Goal: Transaction & Acquisition: Purchase product/service

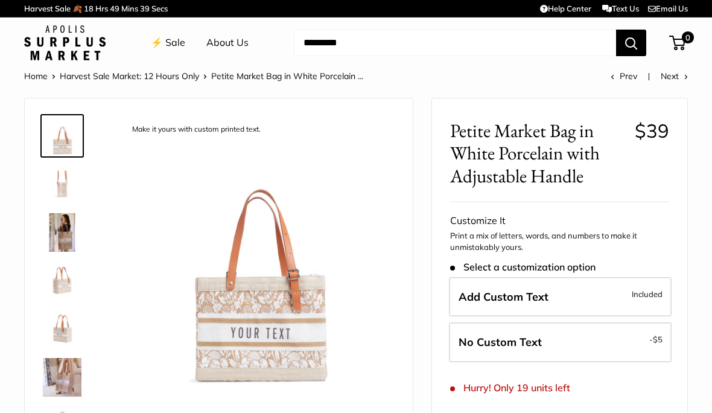
click at [67, 224] on img at bounding box center [62, 232] width 39 height 39
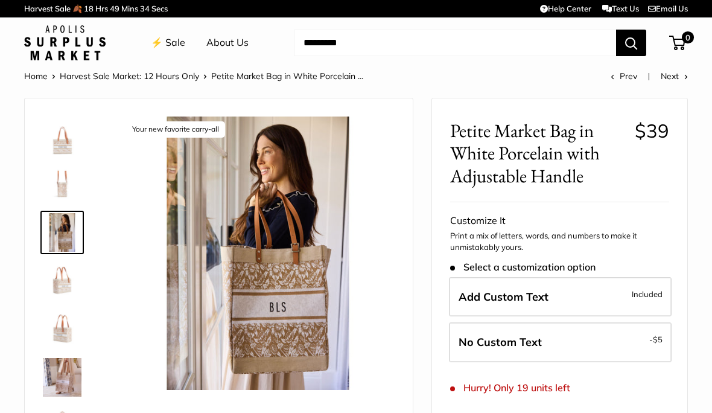
click at [62, 185] on img at bounding box center [62, 184] width 39 height 39
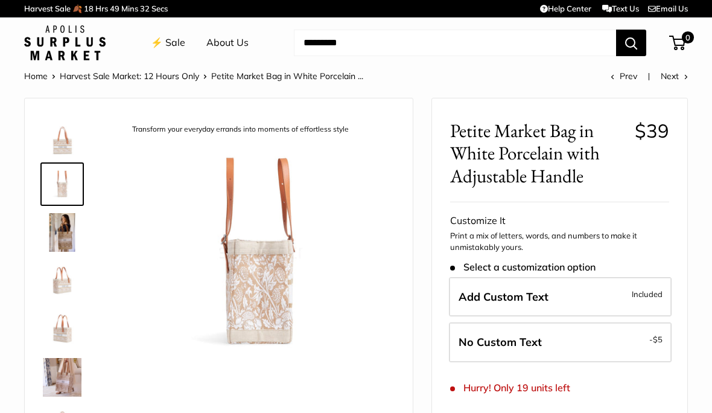
click at [66, 375] on img at bounding box center [62, 377] width 39 height 39
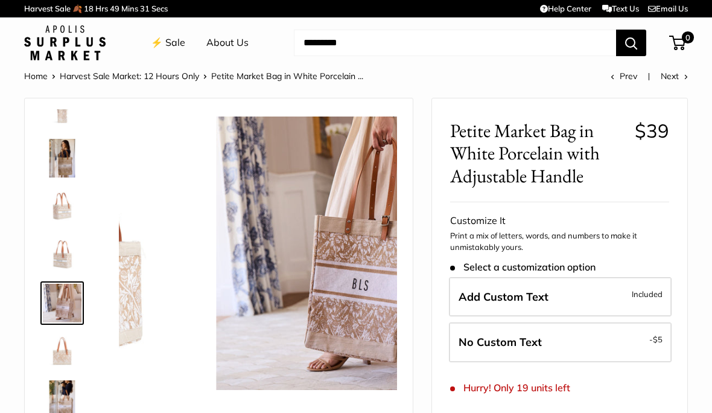
scroll to position [86, 0]
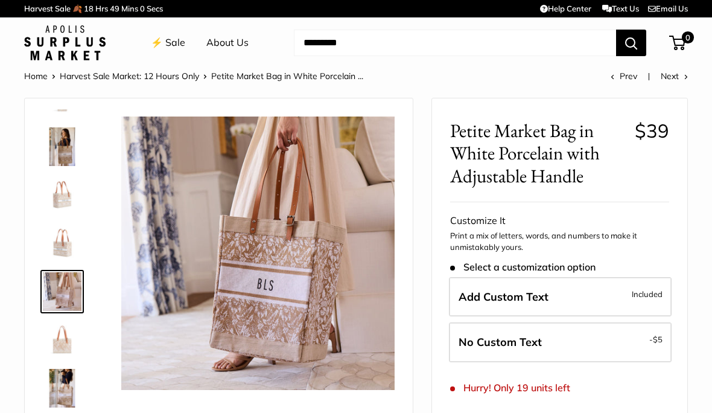
click at [64, 389] on img at bounding box center [62, 387] width 39 height 39
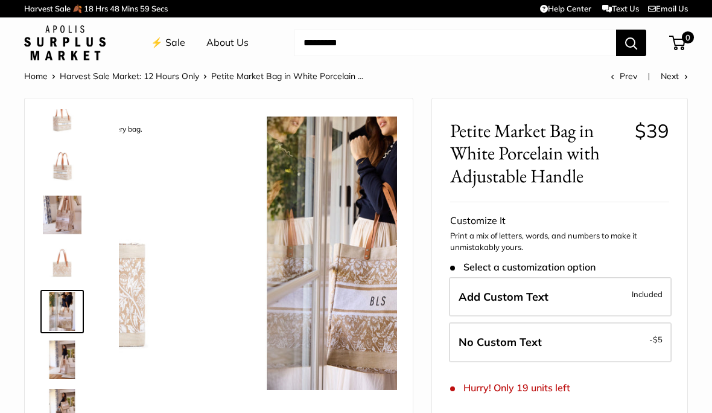
scroll to position [174, 0]
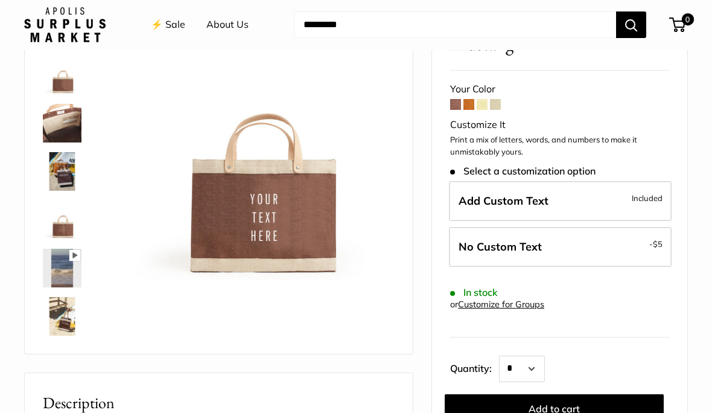
scroll to position [109, 0]
click at [464, 106] on span at bounding box center [468, 104] width 11 height 11
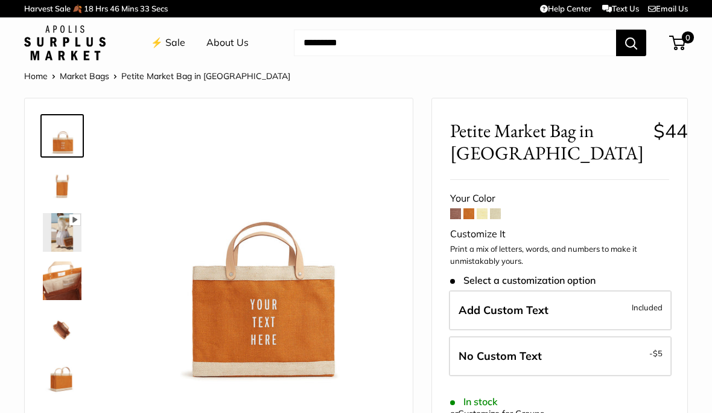
click at [493, 213] on span at bounding box center [495, 213] width 11 height 11
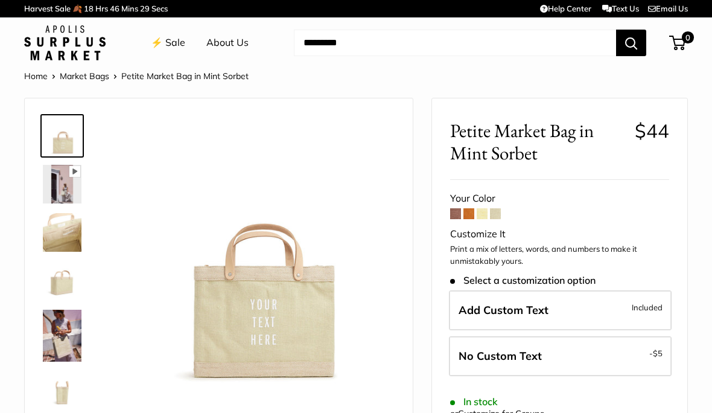
click at [479, 215] on span at bounding box center [481, 213] width 11 height 11
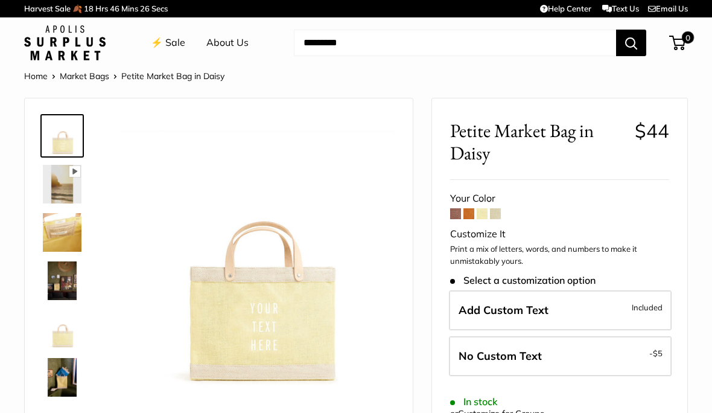
click at [499, 212] on span at bounding box center [495, 213] width 11 height 11
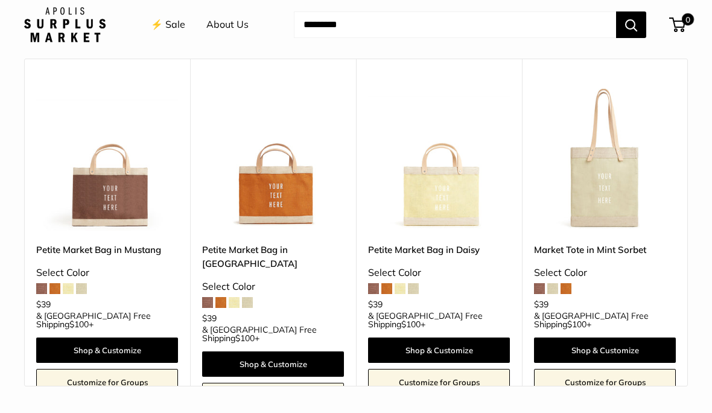
scroll to position [1132, 0]
click at [608, 163] on img at bounding box center [605, 160] width 142 height 142
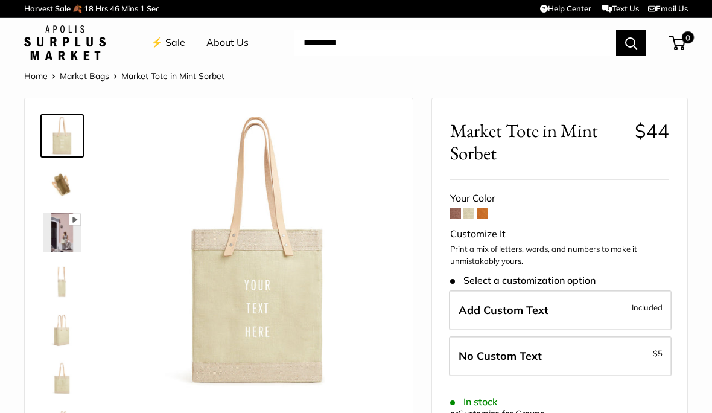
click at [483, 210] on span at bounding box center [481, 213] width 11 height 11
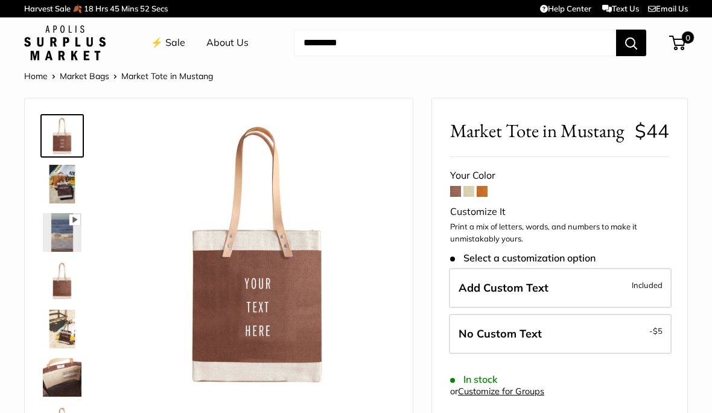
click at [633, 43] on button "Search" at bounding box center [631, 43] width 30 height 27
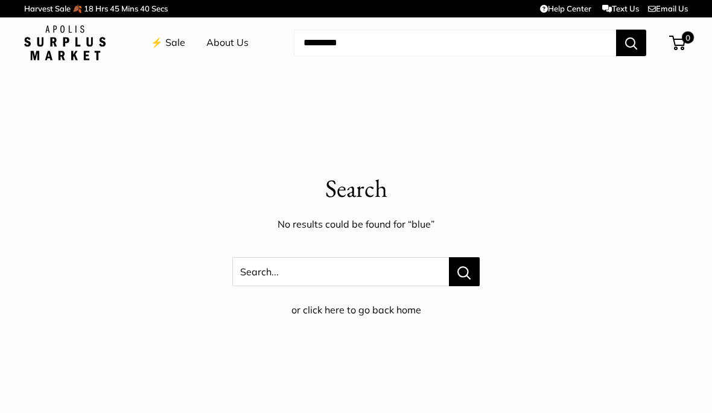
click at [170, 45] on link "⚡️ Sale" at bounding box center [168, 43] width 34 height 18
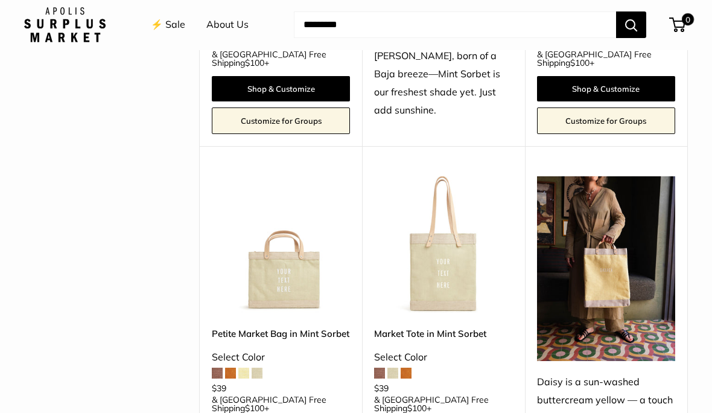
scroll to position [804, 0]
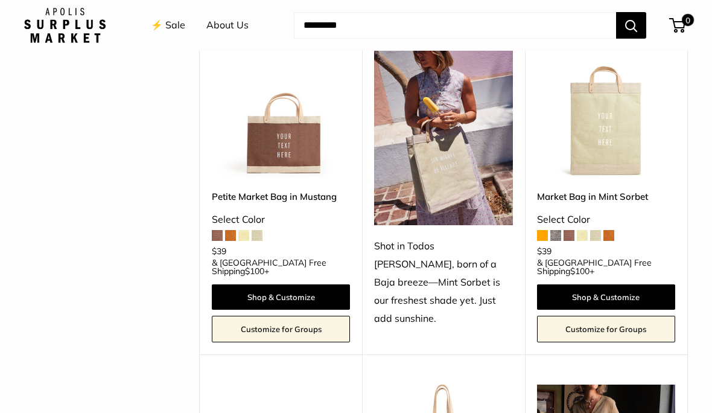
scroll to position [571, 0]
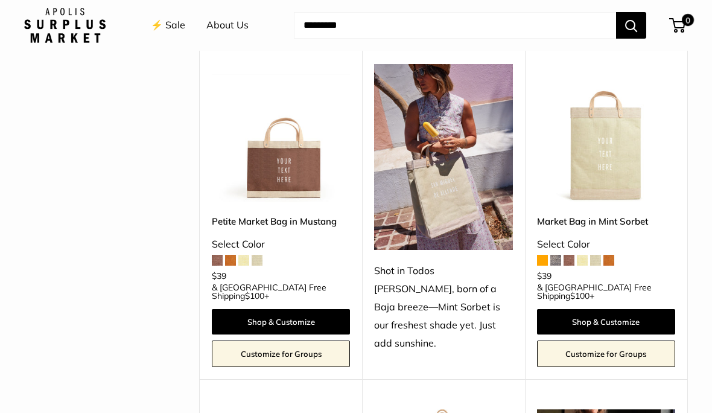
click at [603, 144] on img at bounding box center [606, 133] width 138 height 138
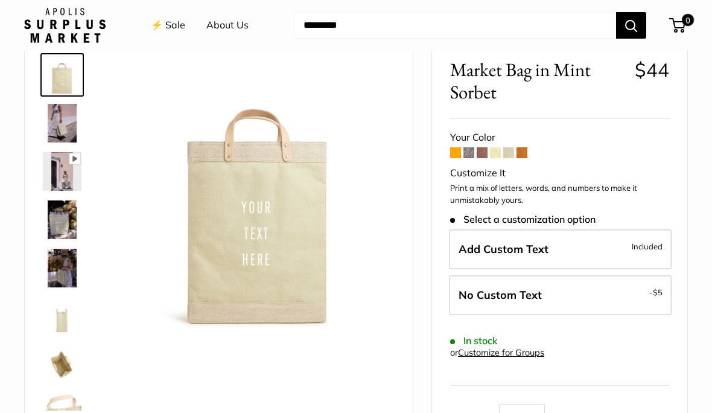
scroll to position [71, 0]
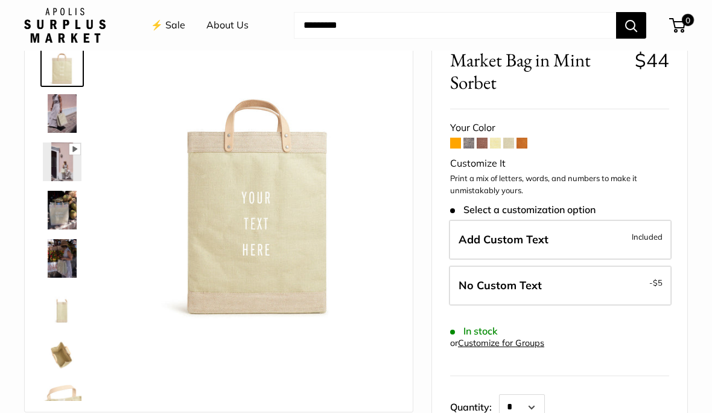
click at [469, 141] on span at bounding box center [468, 143] width 11 height 11
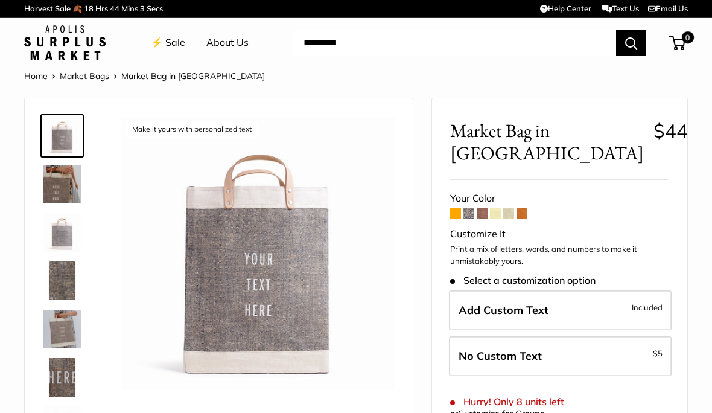
click at [504, 211] on span at bounding box center [508, 213] width 11 height 11
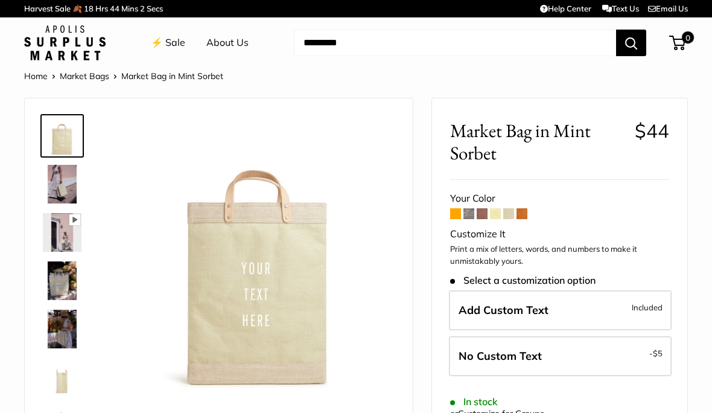
click at [495, 215] on span at bounding box center [495, 213] width 11 height 11
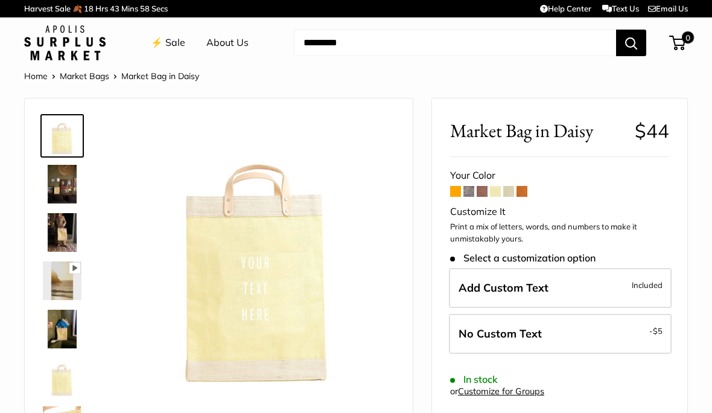
click at [452, 193] on span at bounding box center [455, 191] width 11 height 11
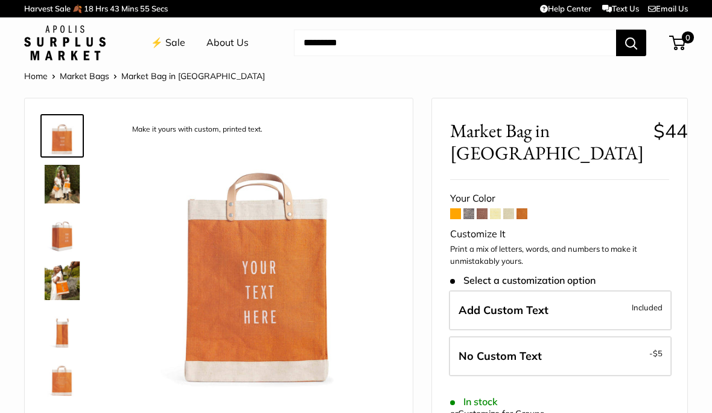
click at [469, 208] on span at bounding box center [468, 213] width 11 height 11
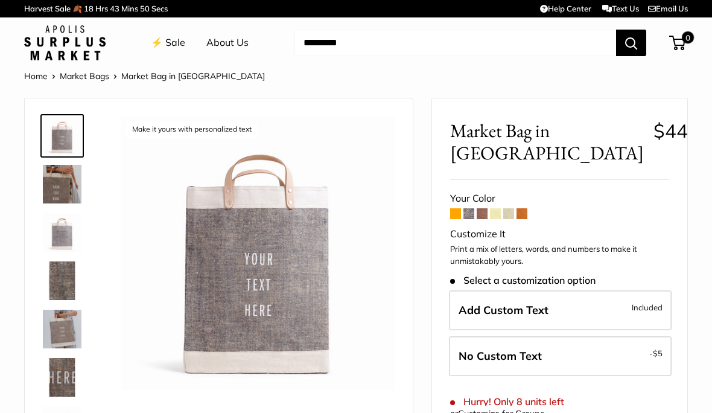
click at [509, 213] on span at bounding box center [508, 213] width 11 height 11
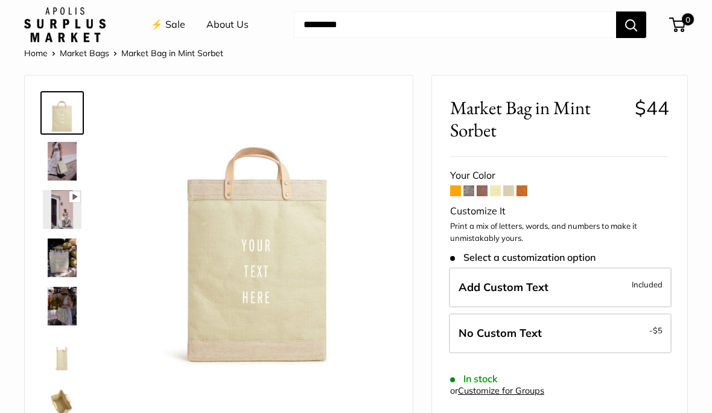
scroll to position [24, 0]
click at [563, 282] on label "Add Custom Text Included" at bounding box center [560, 287] width 223 height 40
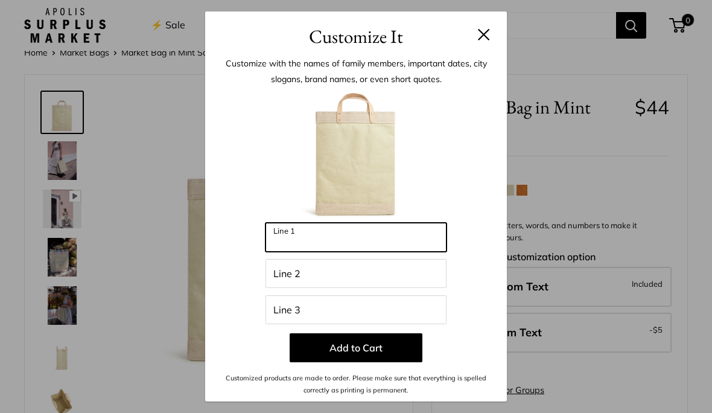
click at [280, 251] on input "Line 1" at bounding box center [355, 237] width 181 height 29
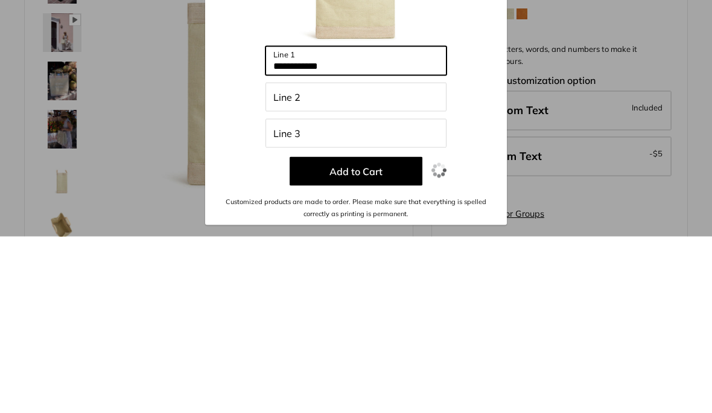
type input "**********"
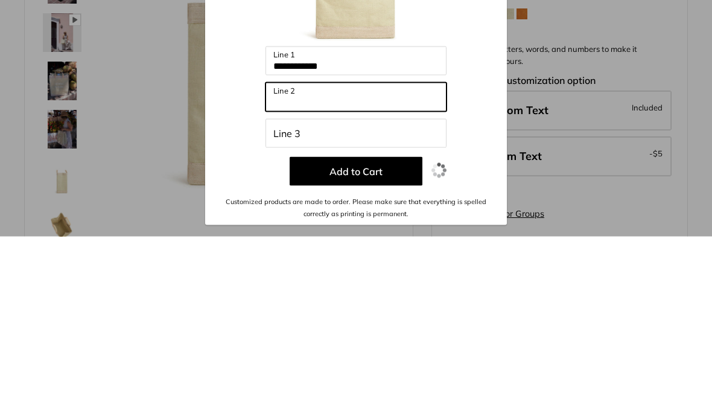
click at [280, 259] on input "Line 2" at bounding box center [355, 273] width 181 height 29
type input "*"
type input "**********"
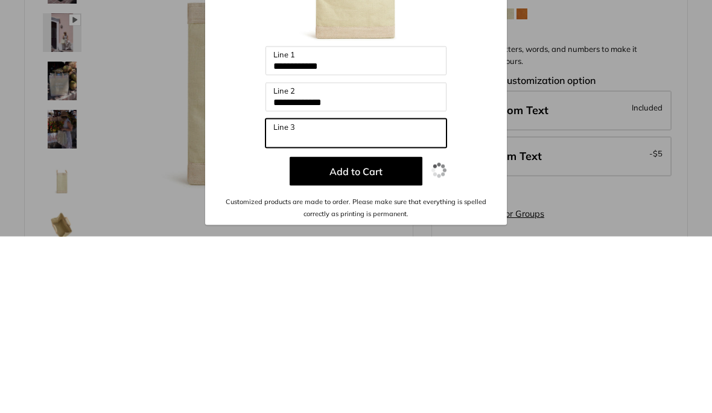
click at [277, 295] on input "Line 3" at bounding box center [355, 309] width 181 height 29
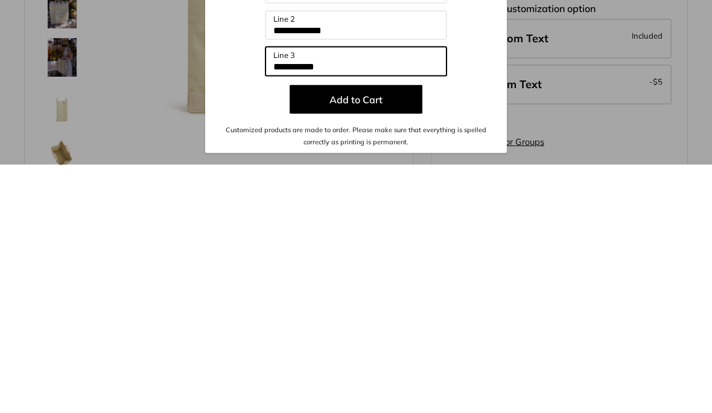
type input "**********"
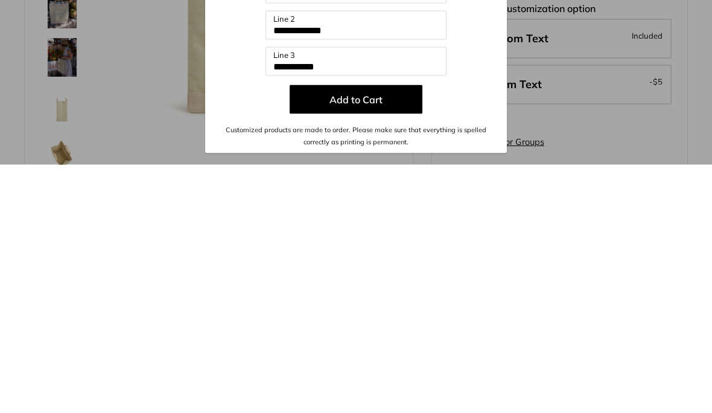
click at [376, 333] on button "Add to Cart" at bounding box center [355, 347] width 133 height 29
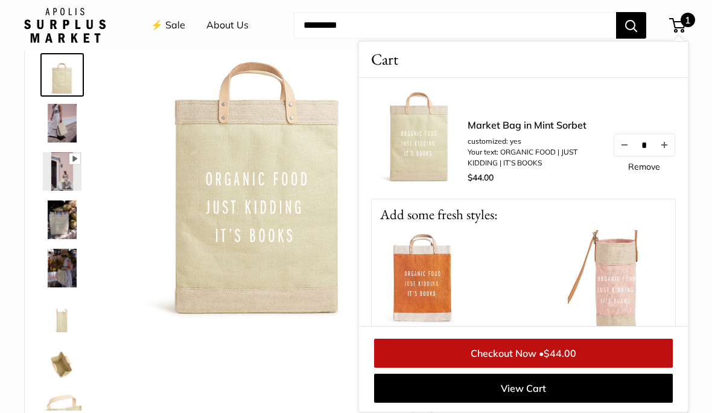
scroll to position [0, 0]
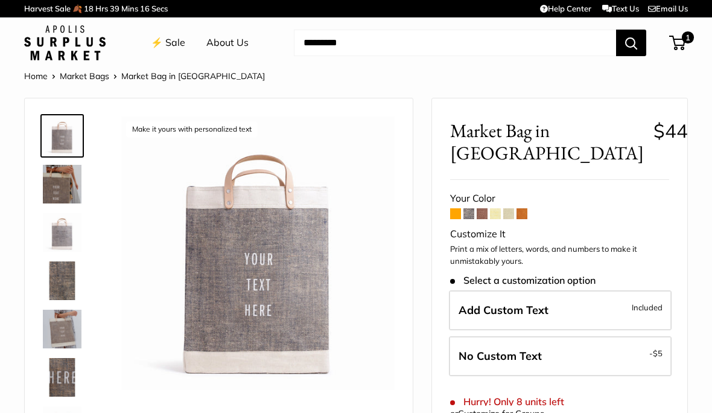
click at [507, 211] on span at bounding box center [508, 213] width 11 height 11
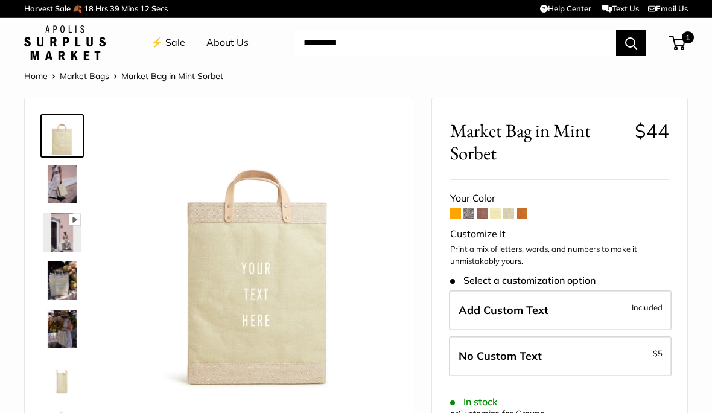
click at [561, 309] on label "Add Custom Text Included" at bounding box center [560, 310] width 223 height 40
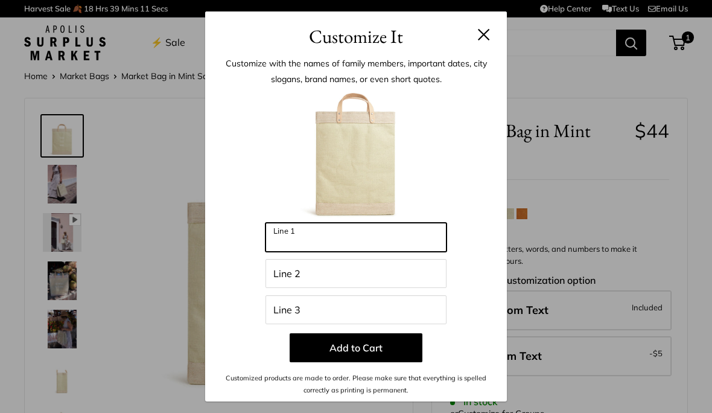
click at [379, 242] on input "Line 1" at bounding box center [355, 237] width 181 height 29
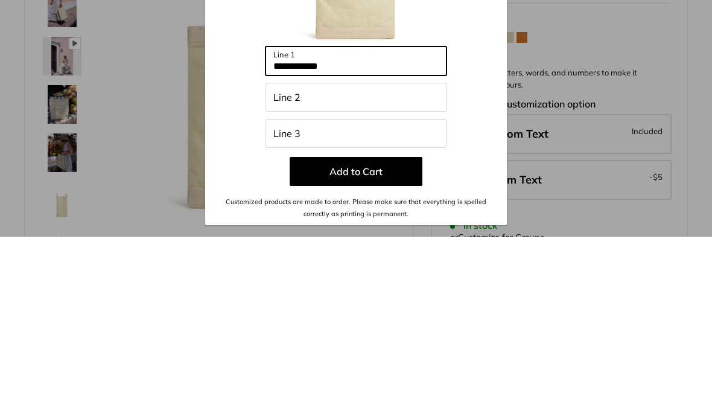
type input "**********"
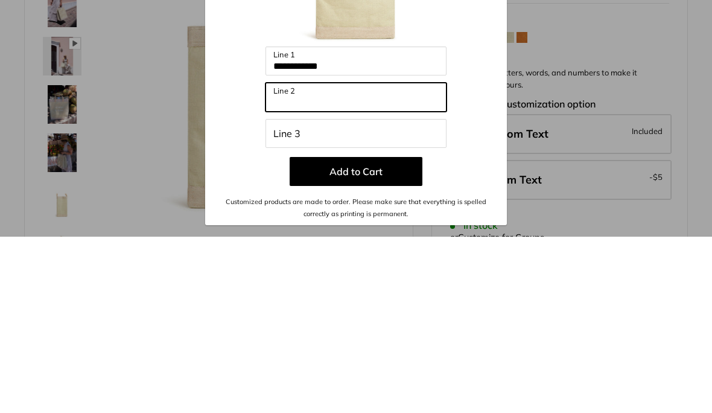
click at [283, 259] on input "Line 2" at bounding box center [355, 273] width 181 height 29
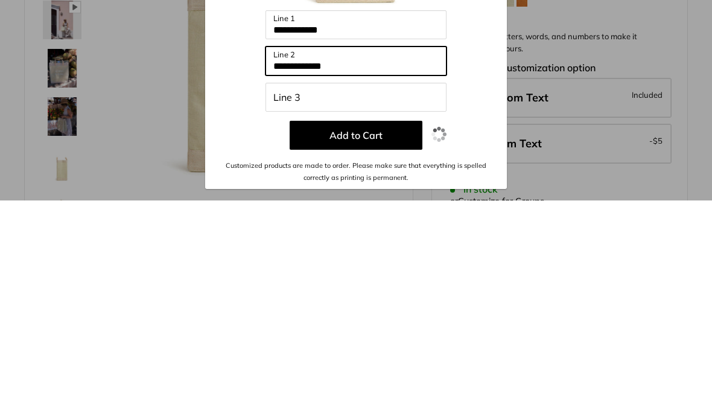
type input "**********"
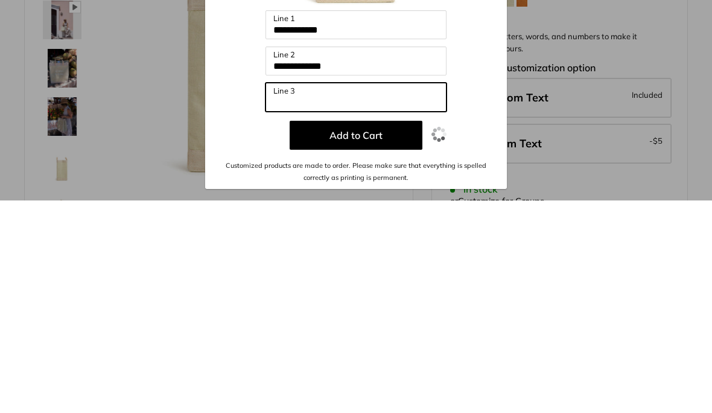
click at [285, 295] on input "Line 3" at bounding box center [355, 309] width 181 height 29
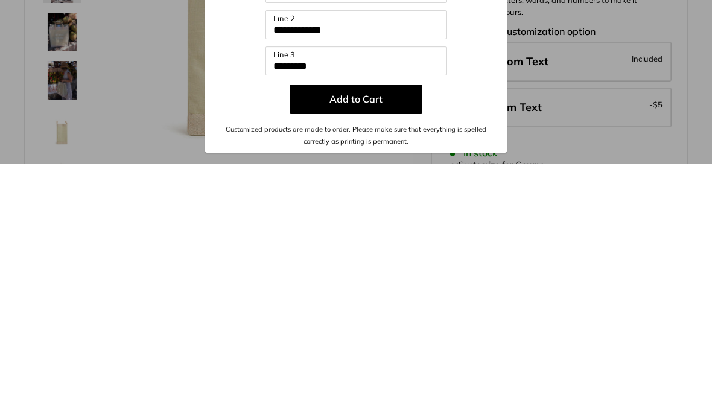
scroll to position [248, 0]
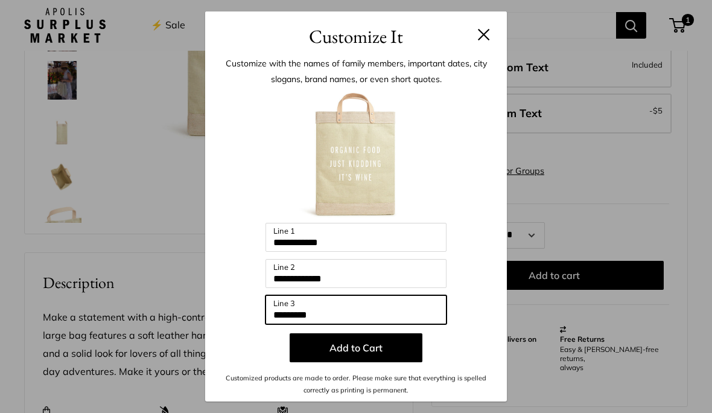
type input "*********"
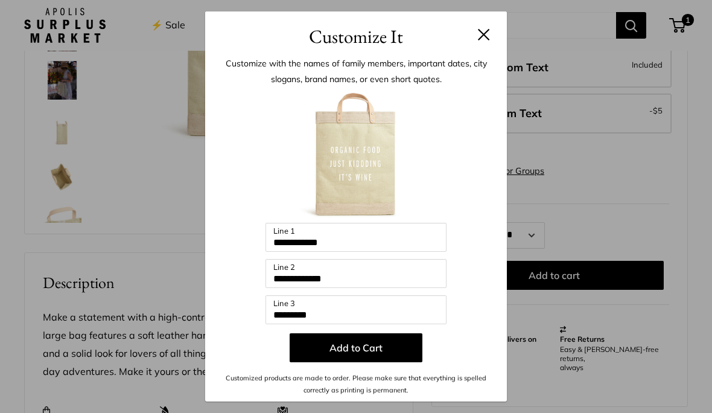
click at [383, 347] on button "Add to Cart" at bounding box center [355, 347] width 133 height 29
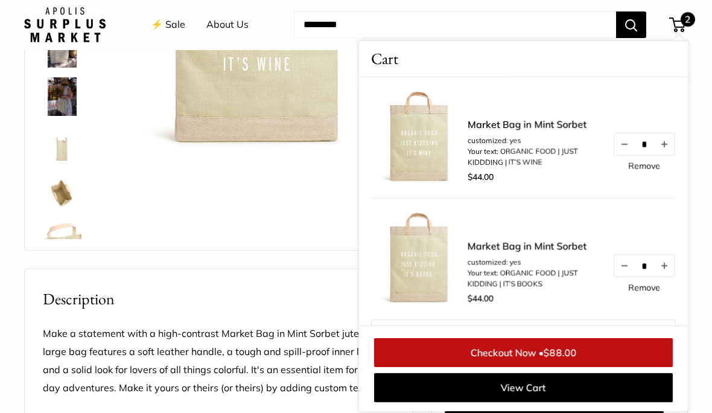
scroll to position [0, 0]
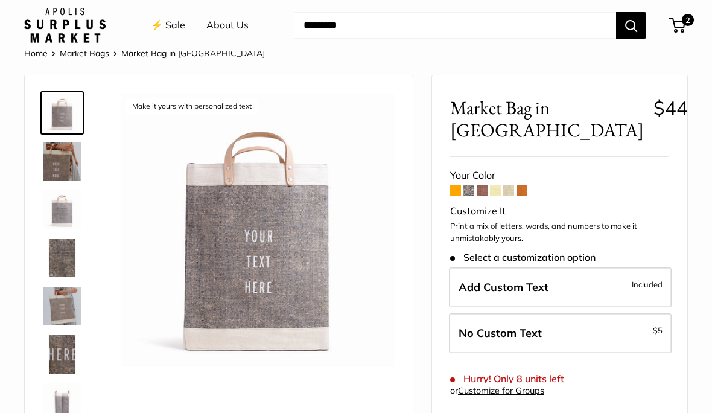
scroll to position [21, 0]
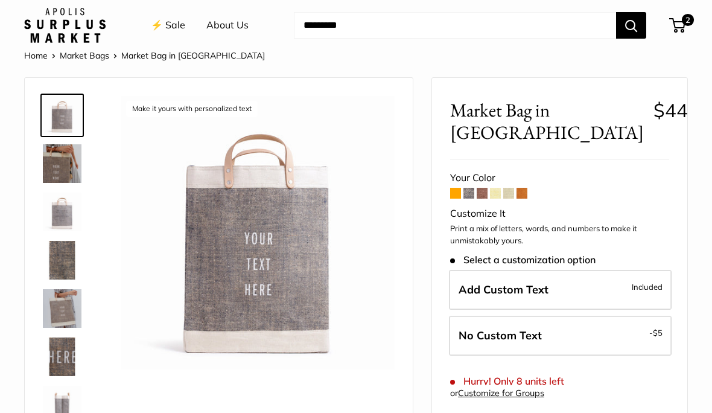
click at [521, 194] on span at bounding box center [521, 193] width 11 height 11
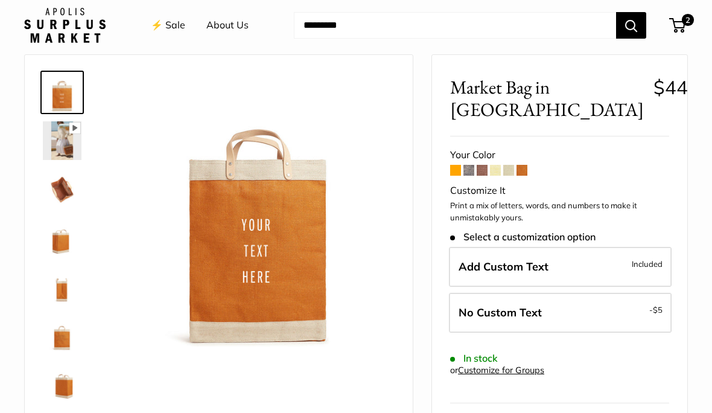
scroll to position [46, 0]
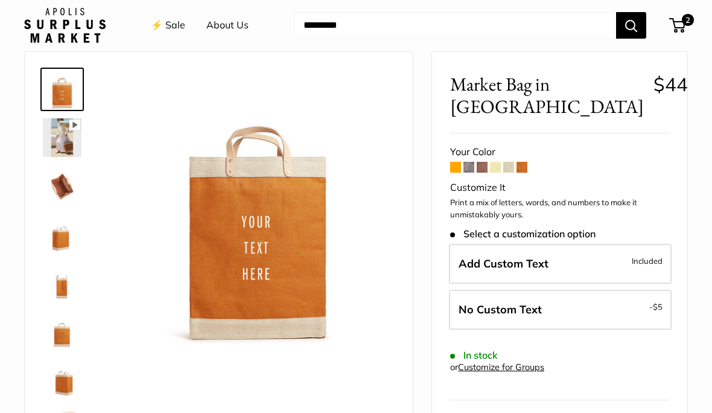
click at [381, 339] on img at bounding box center [257, 206] width 273 height 273
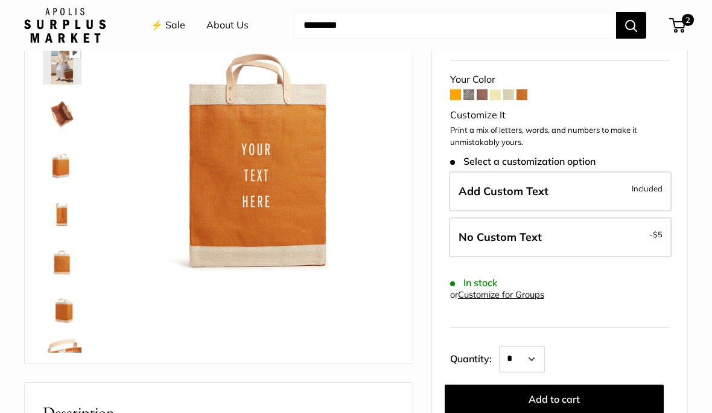
click at [493, 89] on span at bounding box center [495, 94] width 11 height 11
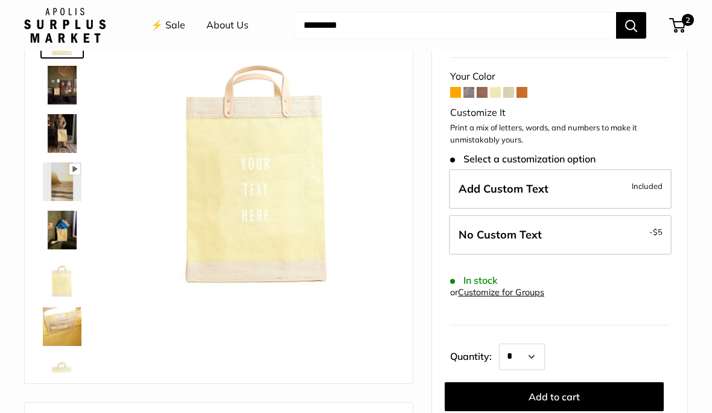
scroll to position [101, 0]
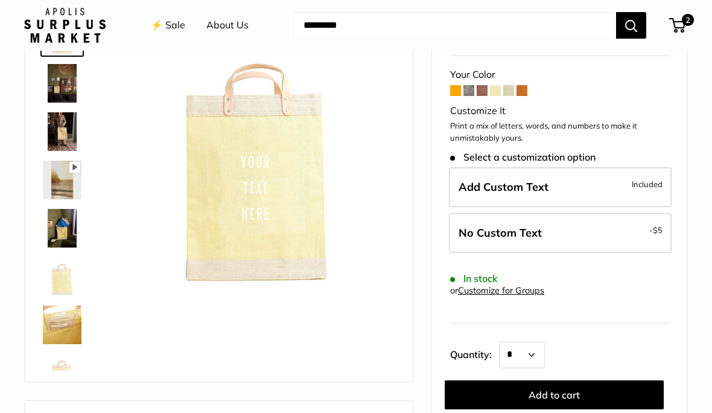
click at [537, 184] on span "Add Custom Text" at bounding box center [503, 187] width 90 height 14
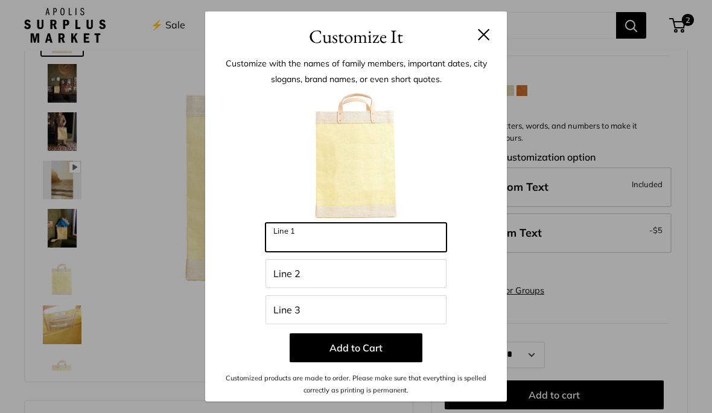
click at [286, 251] on input "Line 1" at bounding box center [355, 237] width 181 height 29
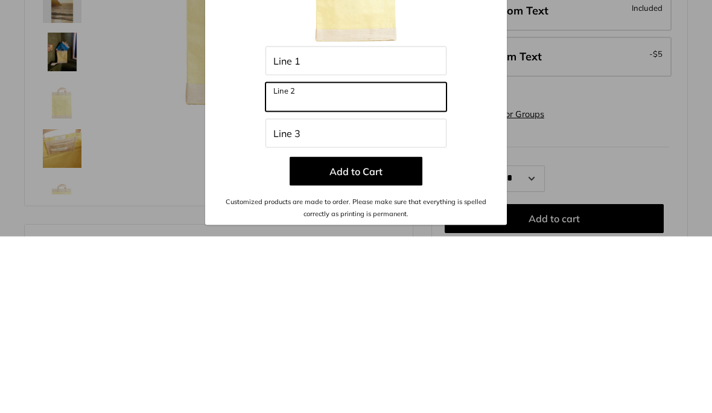
click at [283, 259] on input "Line 2" at bounding box center [355, 273] width 181 height 29
type input "**********"
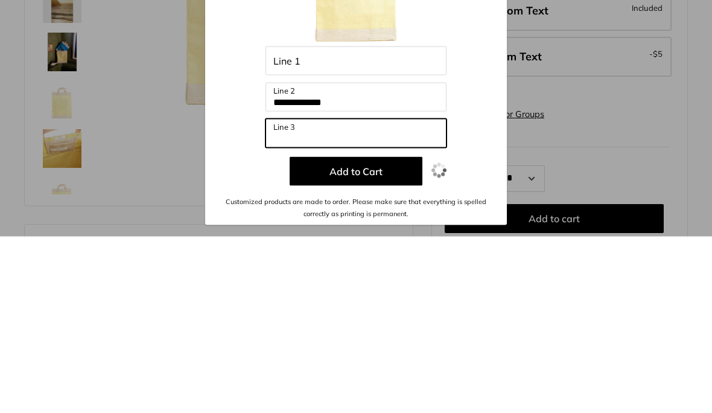
click at [283, 295] on input "Line 3" at bounding box center [355, 309] width 181 height 29
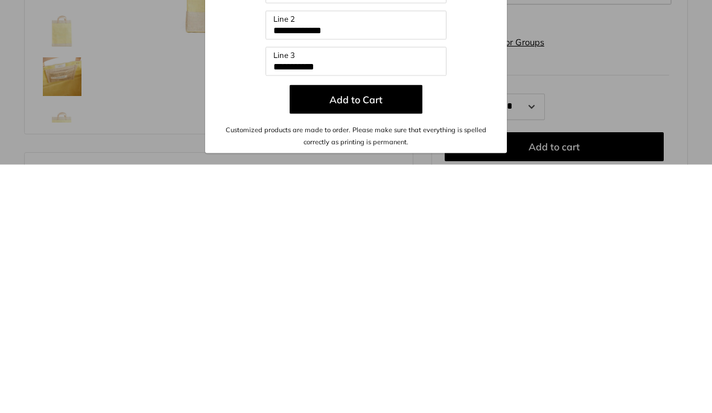
scroll to position [349, 0]
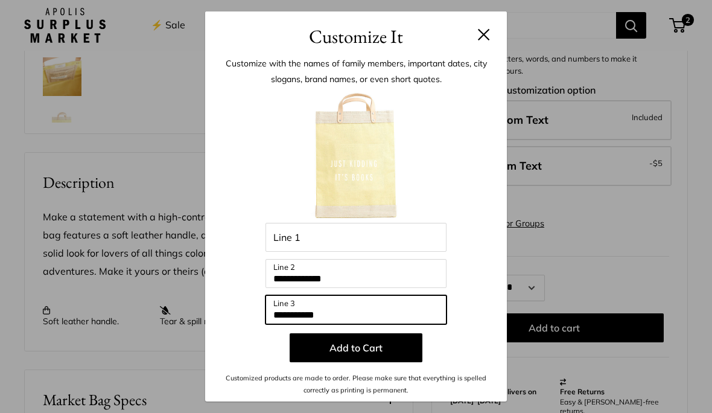
type input "**********"
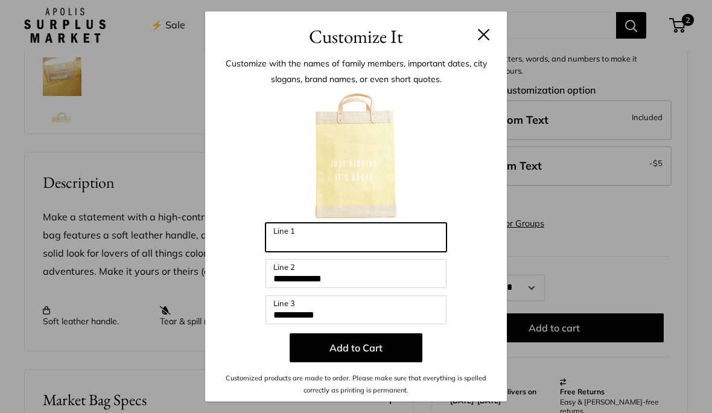
click at [277, 251] on input "Line 1" at bounding box center [355, 237] width 181 height 29
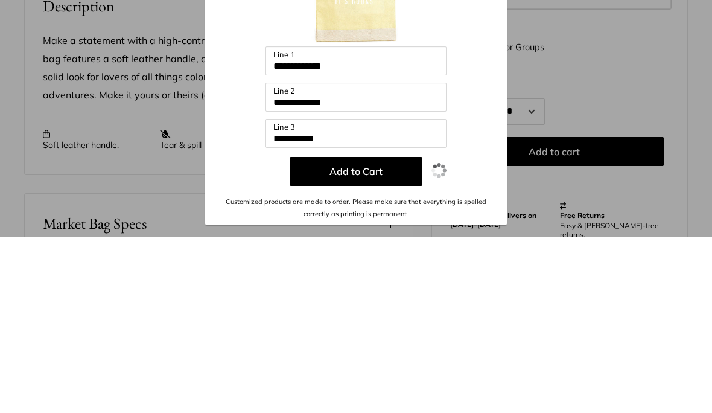
scroll to position [525, 0]
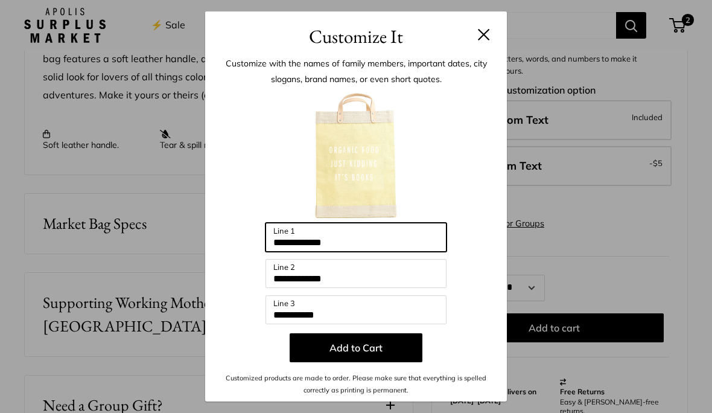
type input "**********"
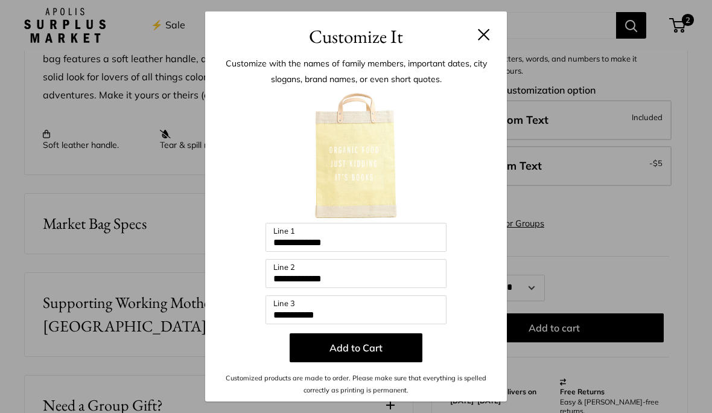
click at [381, 362] on button "Add to Cart" at bounding box center [355, 347] width 133 height 29
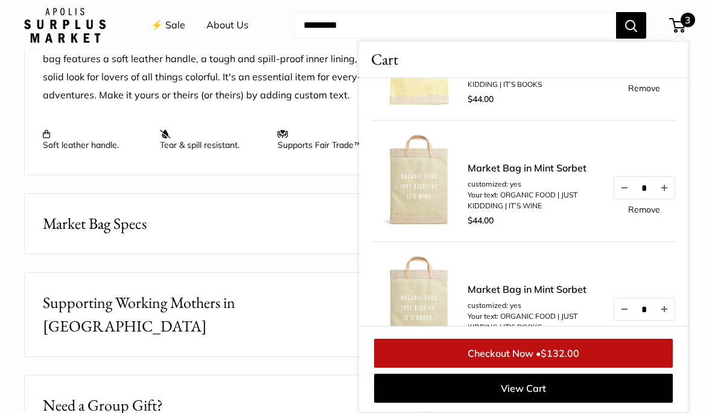
scroll to position [82, 0]
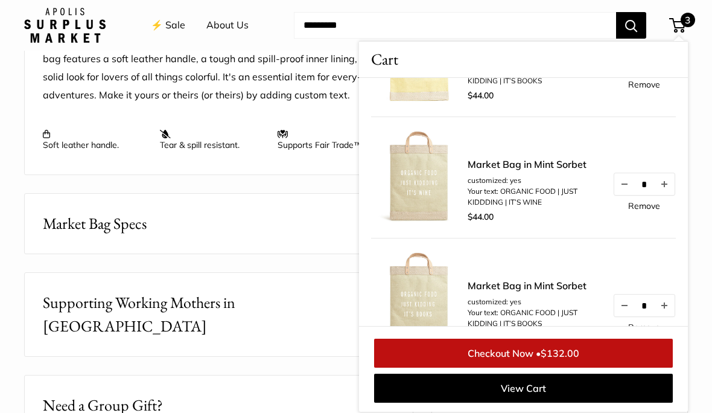
click at [540, 402] on link "View Cart" at bounding box center [523, 387] width 299 height 29
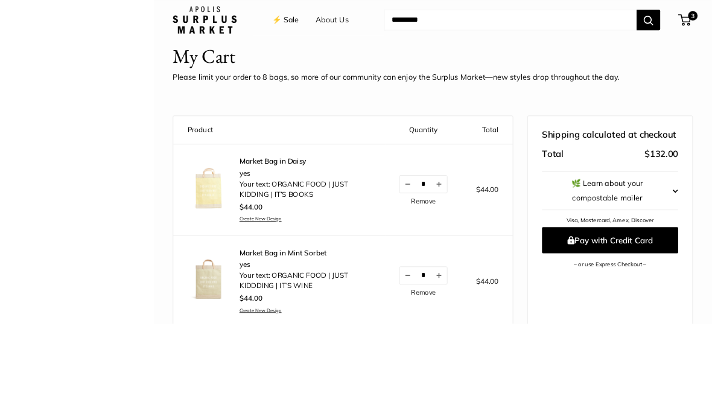
scroll to position [53, 0]
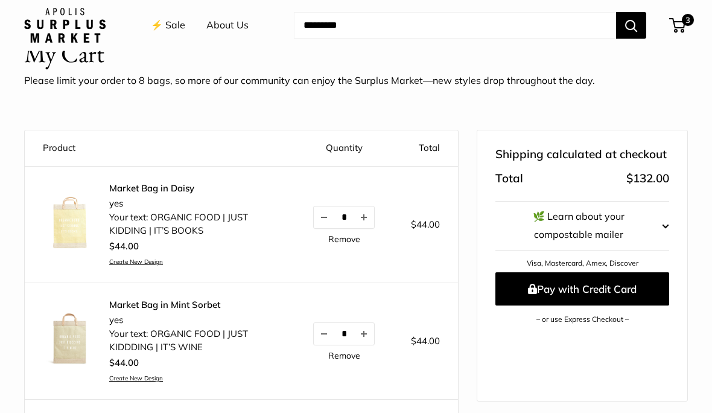
click at [169, 30] on link "⚡️ Sale" at bounding box center [168, 25] width 34 height 18
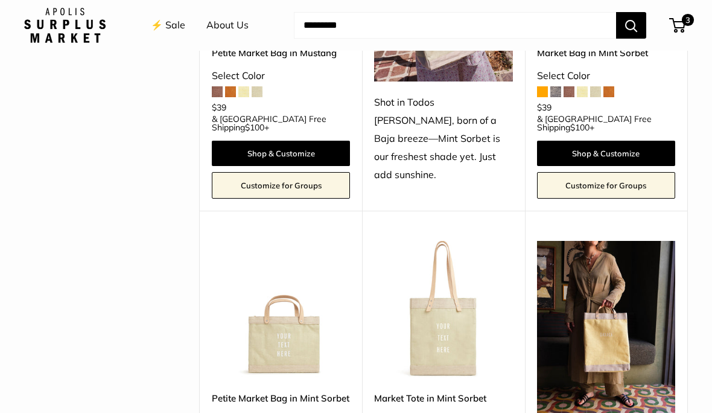
scroll to position [743, 0]
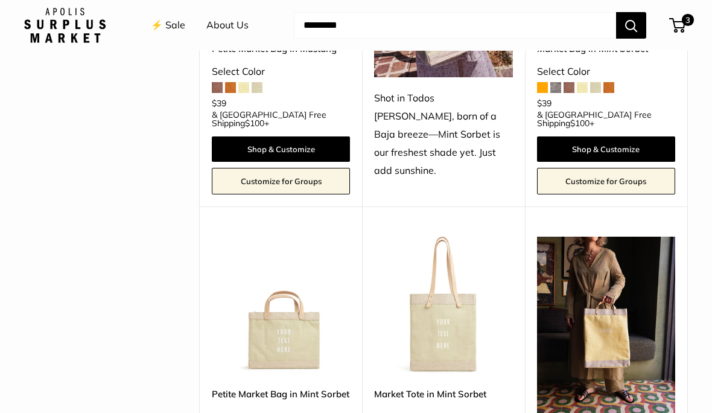
click at [610, 300] on img at bounding box center [606, 328] width 138 height 185
click at [452, 296] on img at bounding box center [443, 305] width 138 height 138
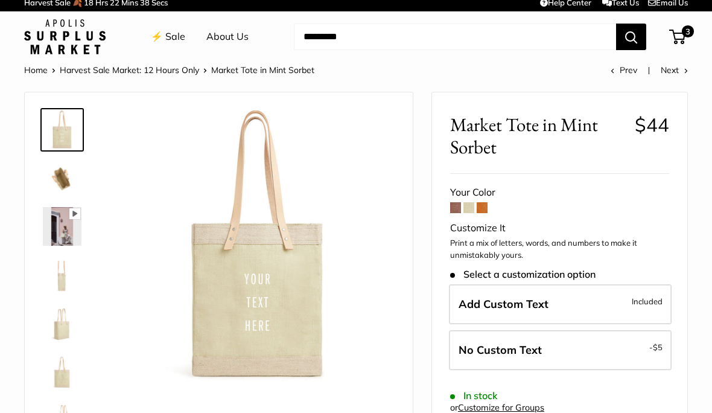
scroll to position [11, 0]
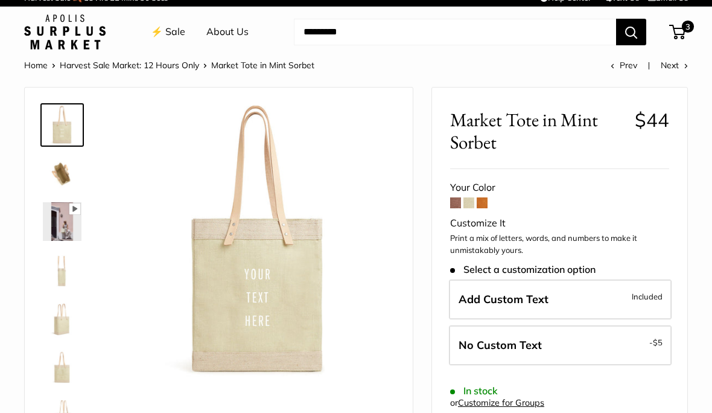
click at [62, 270] on img at bounding box center [62, 269] width 39 height 39
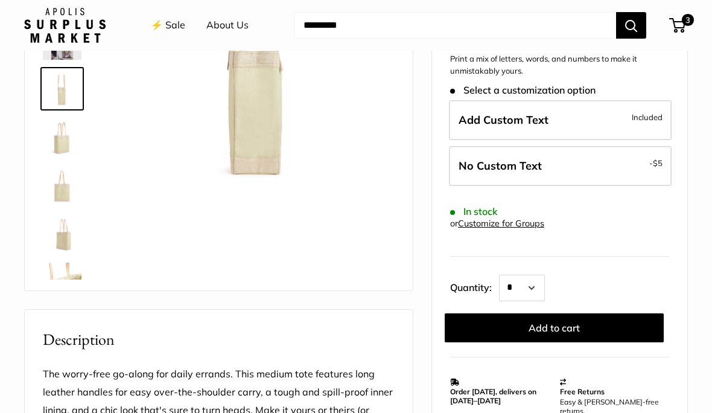
scroll to position [189, 0]
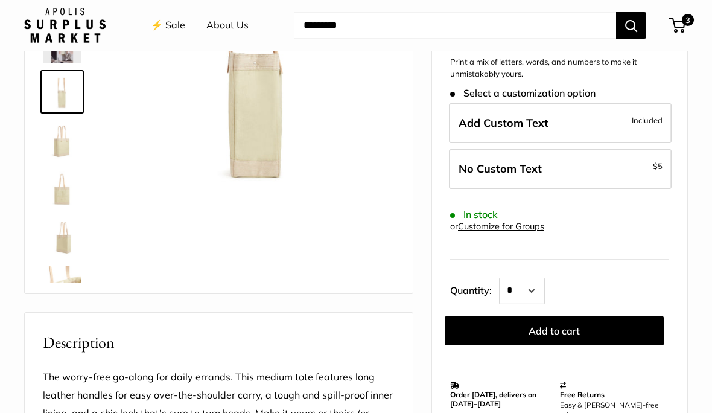
click at [61, 280] on img at bounding box center [62, 284] width 39 height 39
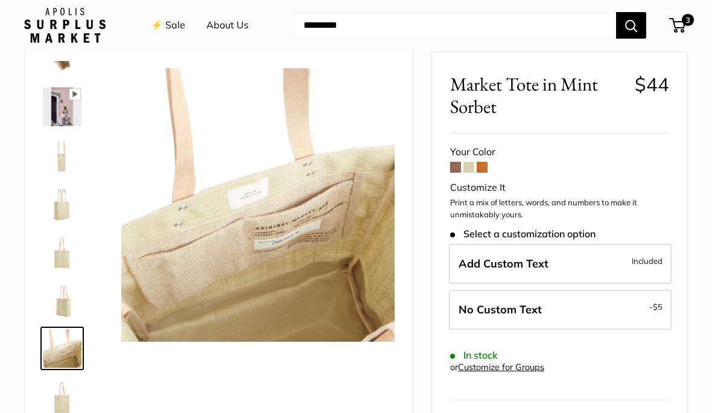
scroll to position [63, 0]
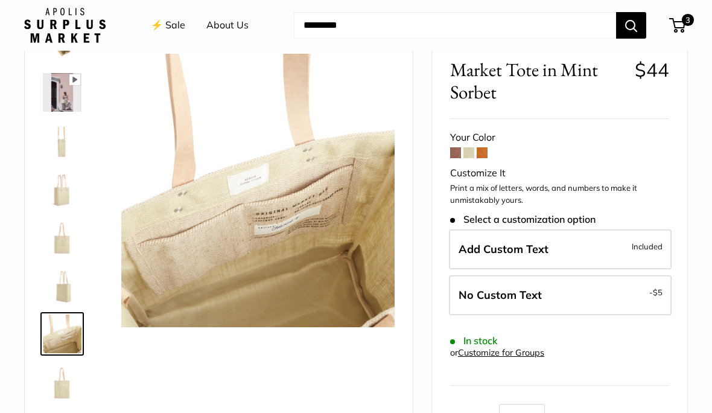
click at [62, 281] on img at bounding box center [62, 285] width 39 height 39
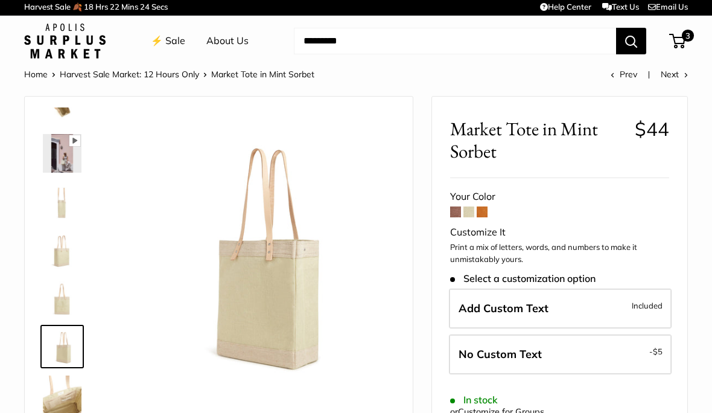
scroll to position [0, 0]
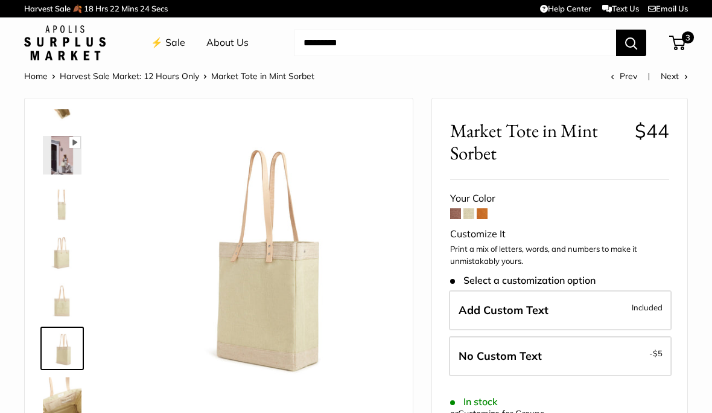
click at [169, 46] on link "⚡️ Sale" at bounding box center [168, 43] width 34 height 18
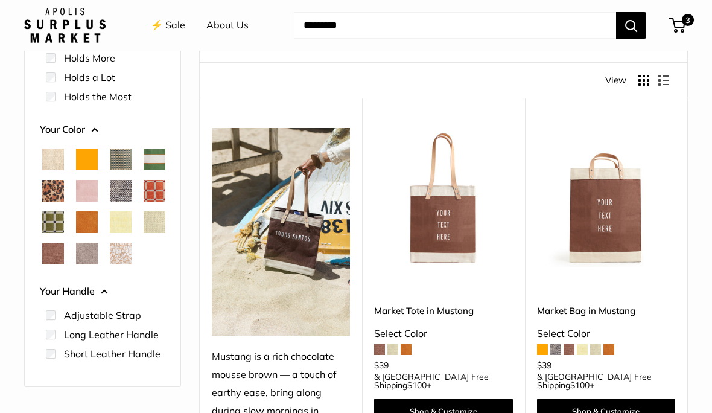
scroll to position [138, 0]
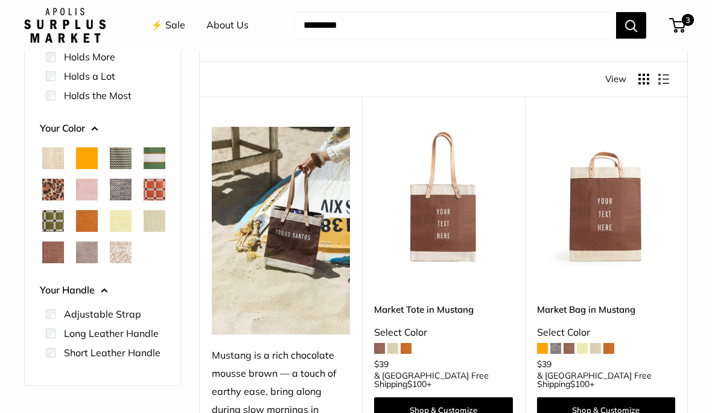
click at [602, 223] on img at bounding box center [606, 196] width 138 height 138
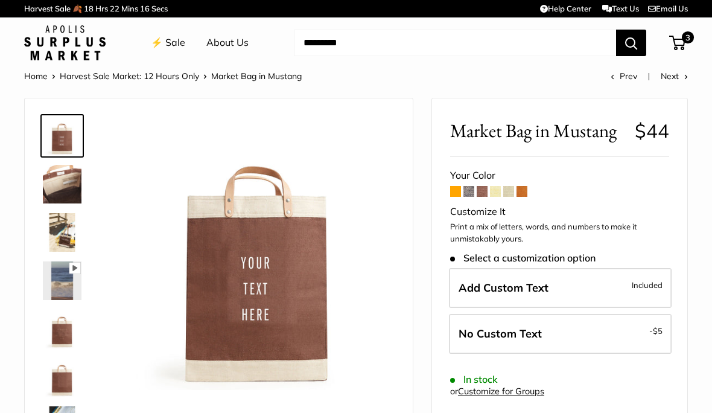
click at [470, 190] on span at bounding box center [468, 191] width 11 height 11
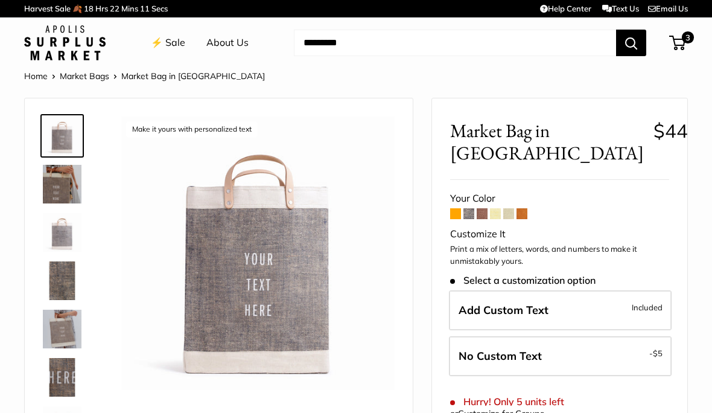
click at [507, 213] on span at bounding box center [508, 213] width 11 height 11
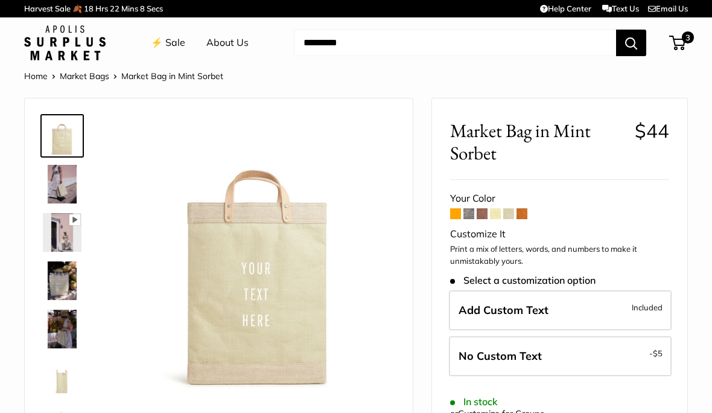
click at [467, 210] on span at bounding box center [468, 213] width 11 height 11
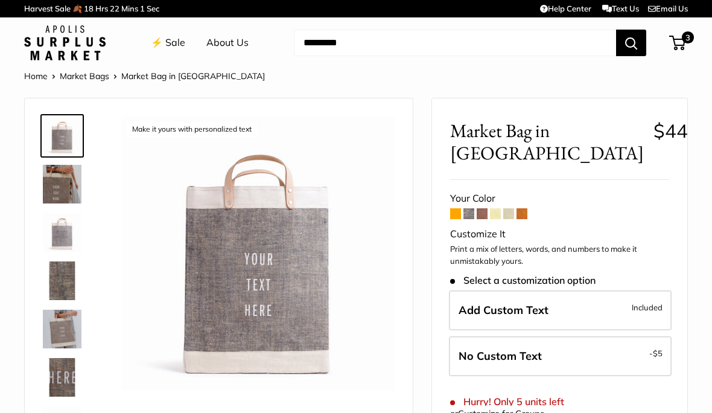
click at [68, 330] on img at bounding box center [62, 328] width 39 height 39
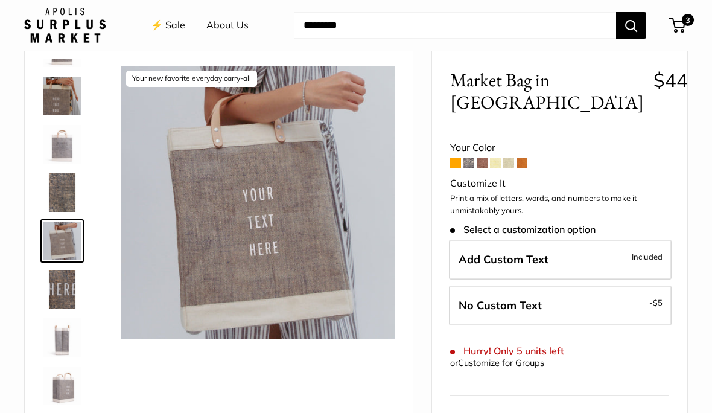
scroll to position [54, 0]
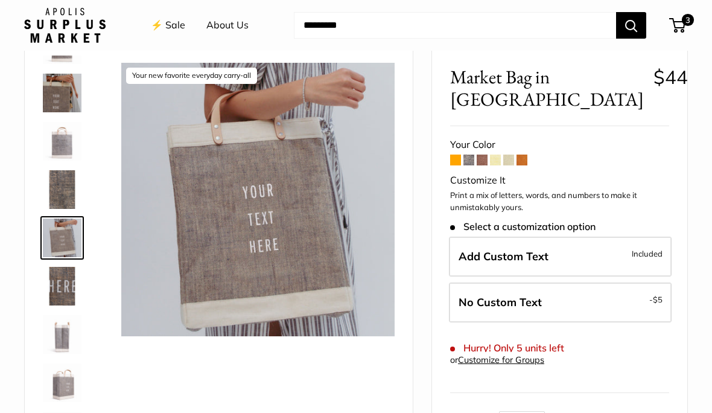
click at [472, 254] on span "Add Custom Text" at bounding box center [503, 256] width 90 height 14
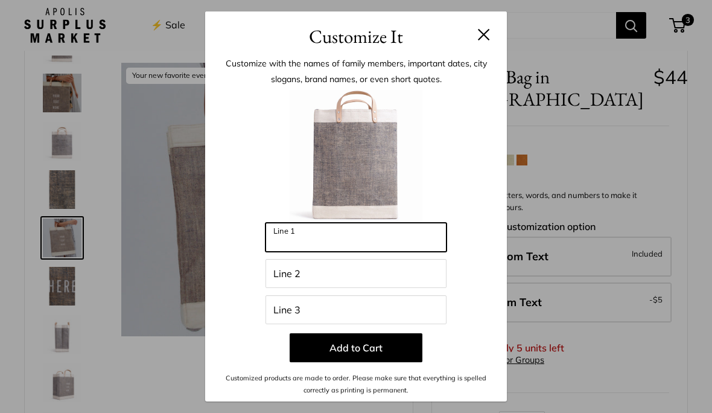
click at [292, 251] on input "Line 1" at bounding box center [355, 237] width 181 height 29
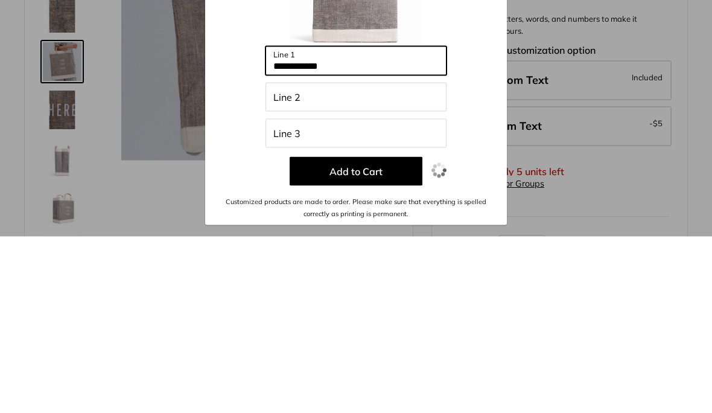
type input "**********"
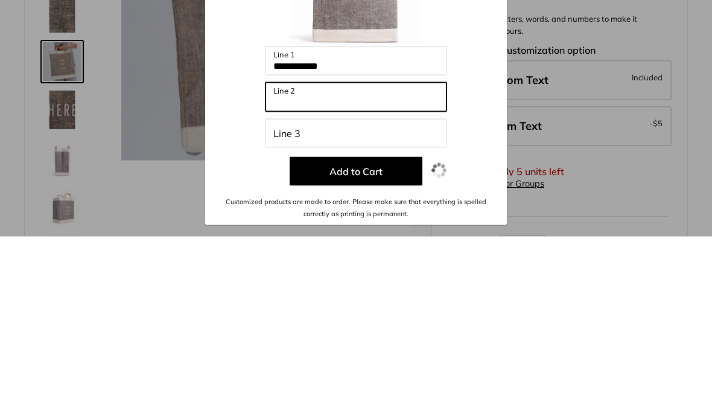
click at [280, 259] on input "Line 2" at bounding box center [355, 273] width 181 height 29
type input "**********"
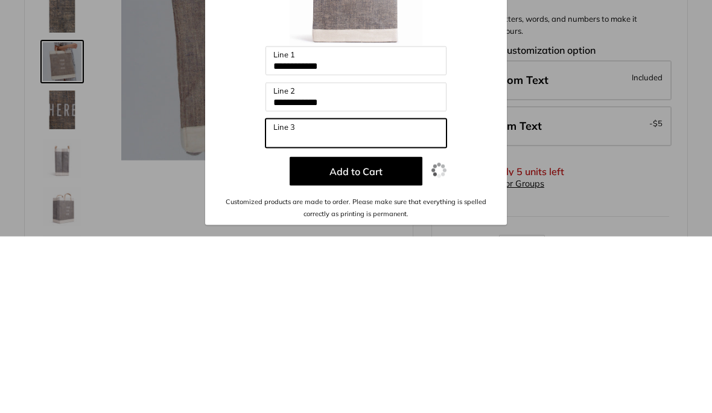
click at [280, 295] on input "Line 3" at bounding box center [355, 309] width 181 height 29
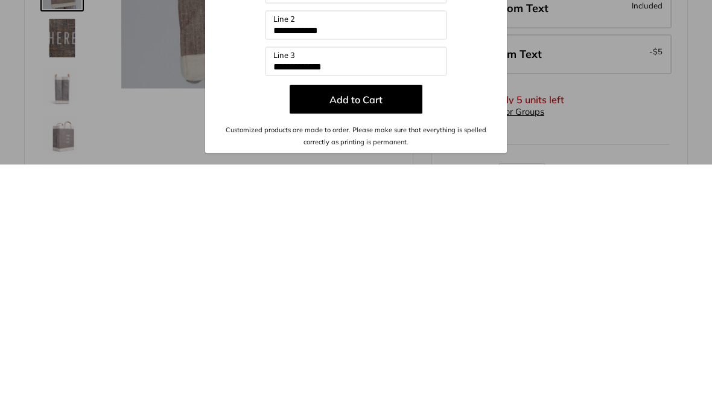
scroll to position [302, 0]
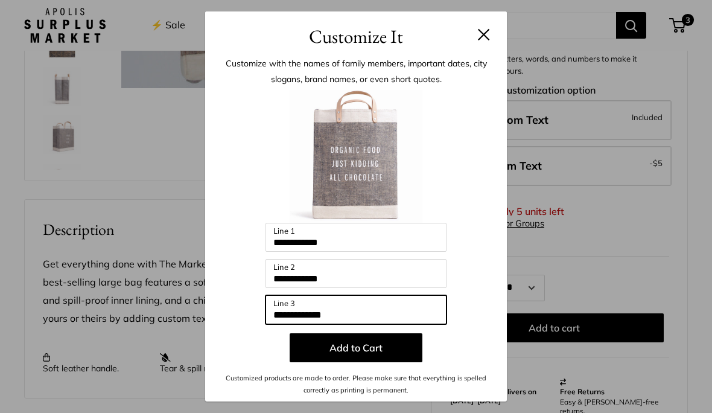
click at [294, 324] on input "**********" at bounding box center [355, 309] width 181 height 29
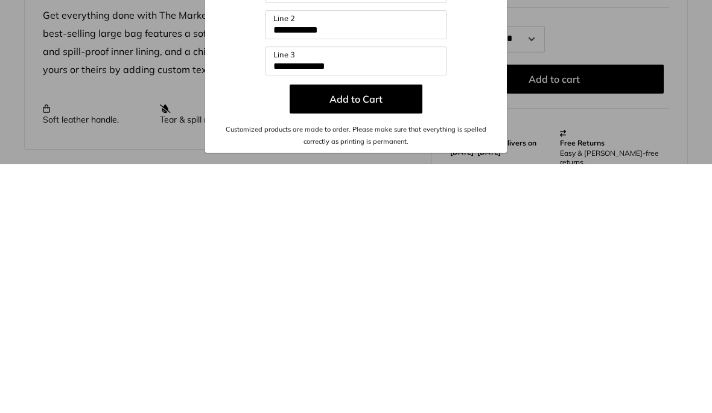
scroll to position [550, 0]
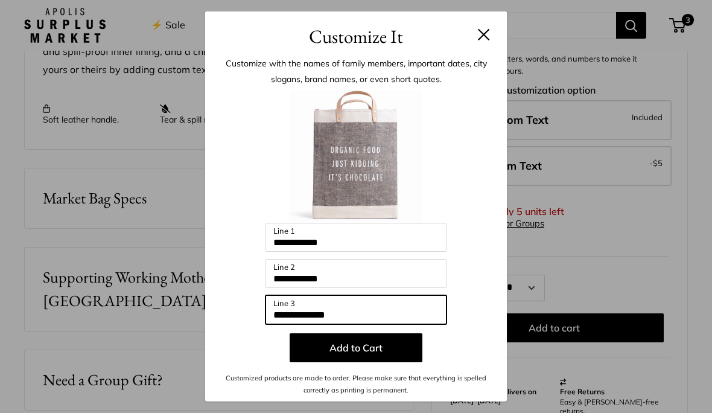
type input "**********"
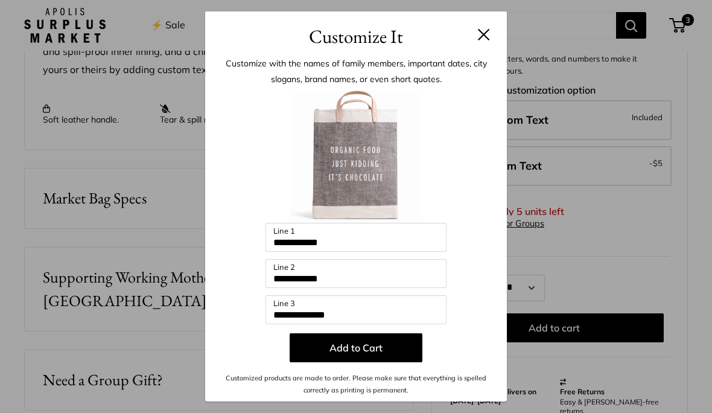
click at [388, 362] on button "Add to Cart" at bounding box center [355, 347] width 133 height 29
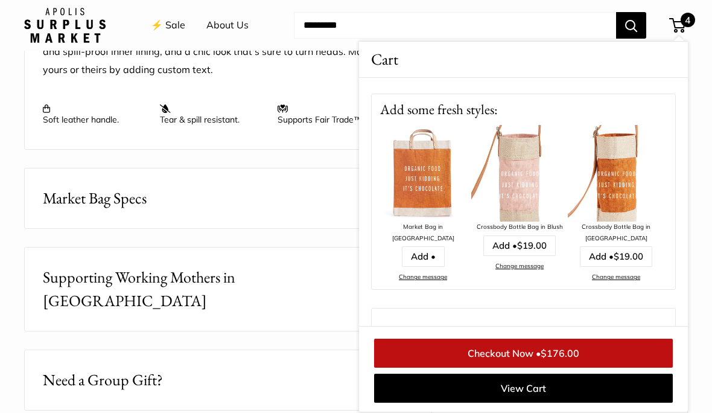
scroll to position [501, 0]
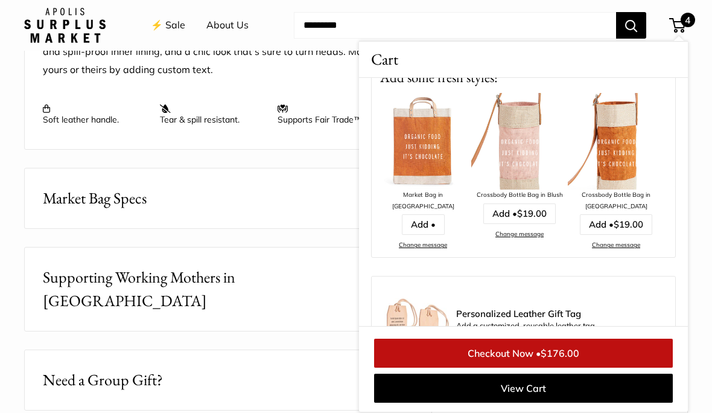
click at [569, 402] on link "View Cart" at bounding box center [523, 387] width 299 height 29
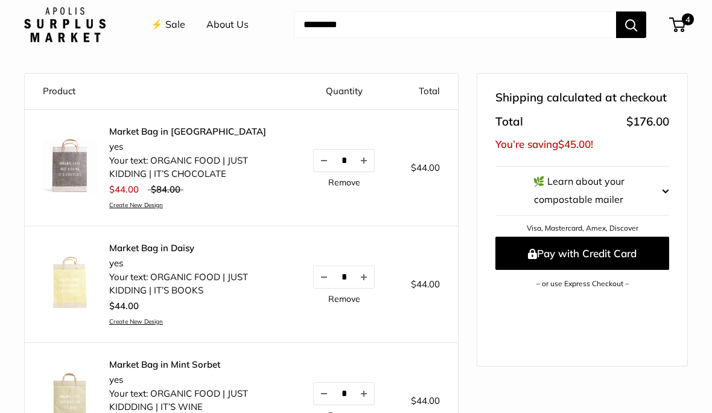
scroll to position [110, 0]
click at [352, 182] on link "Remove" at bounding box center [344, 182] width 32 height 8
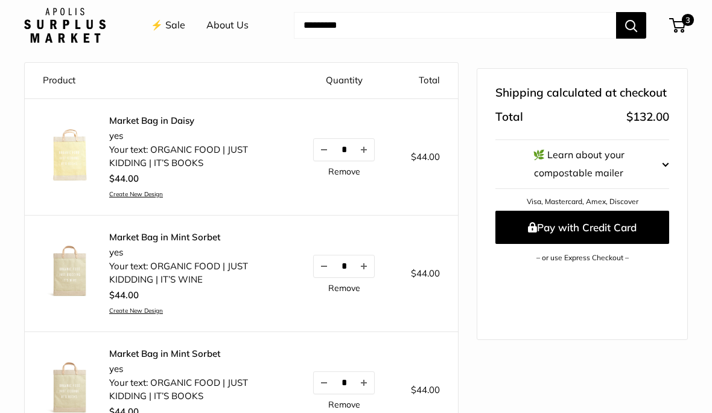
scroll to position [120, 0]
click at [348, 169] on link "Remove" at bounding box center [344, 172] width 32 height 8
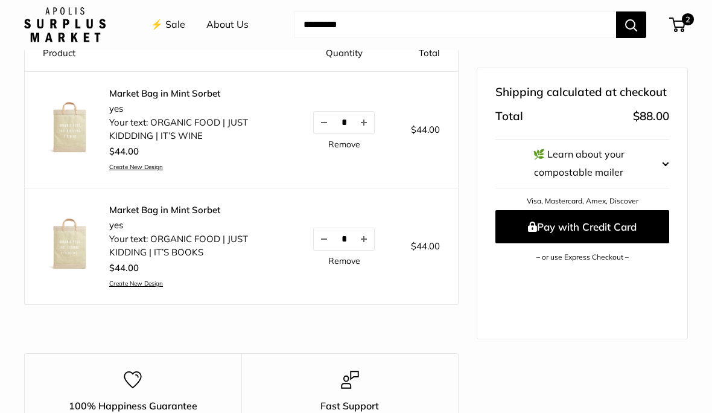
scroll to position [148, 0]
click at [498, 278] on shop-pay-wallet-button at bounding box center [496, 272] width 2 height 12
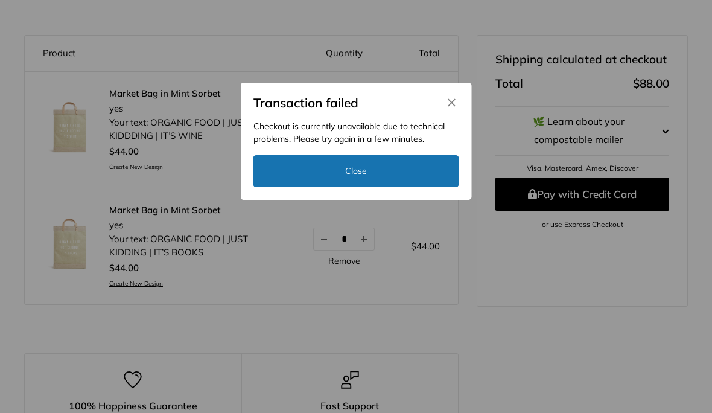
click at [388, 179] on button "Close" at bounding box center [356, 171] width 206 height 32
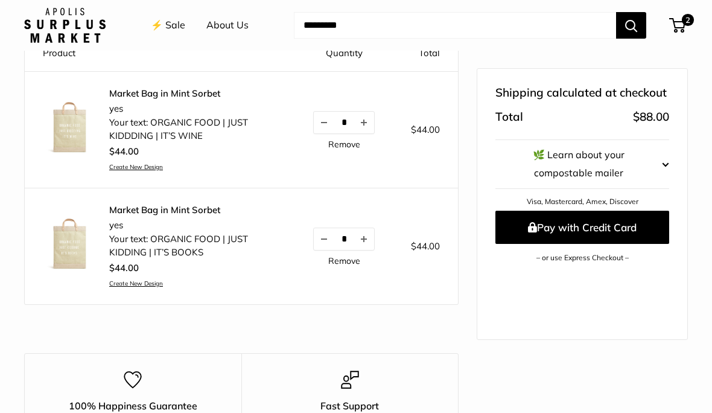
click at [500, 278] on shopify-apple-pay-button at bounding box center [499, 272] width 2 height 12
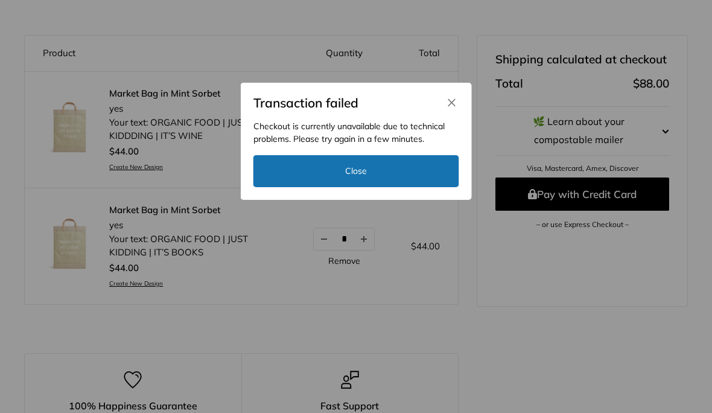
click at [454, 108] on icon "Close" at bounding box center [451, 102] width 11 height 11
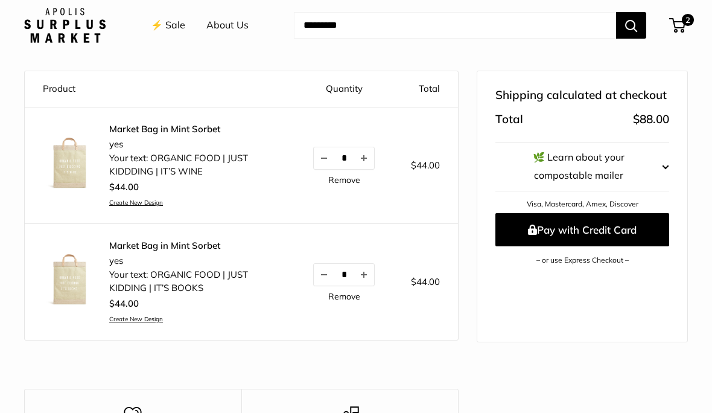
scroll to position [119, 0]
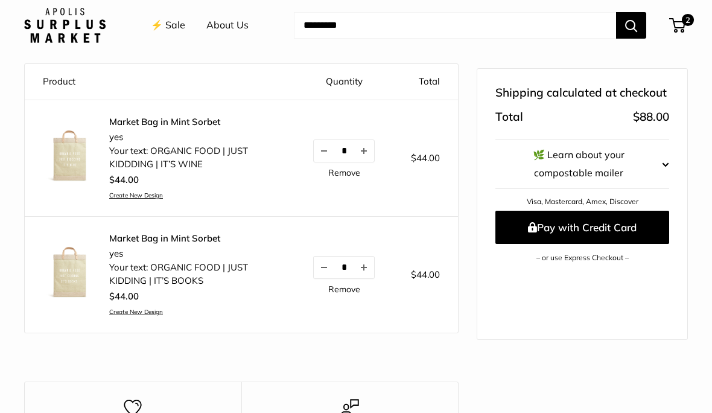
click at [625, 223] on button "Pay with Credit Card" at bounding box center [582, 226] width 174 height 33
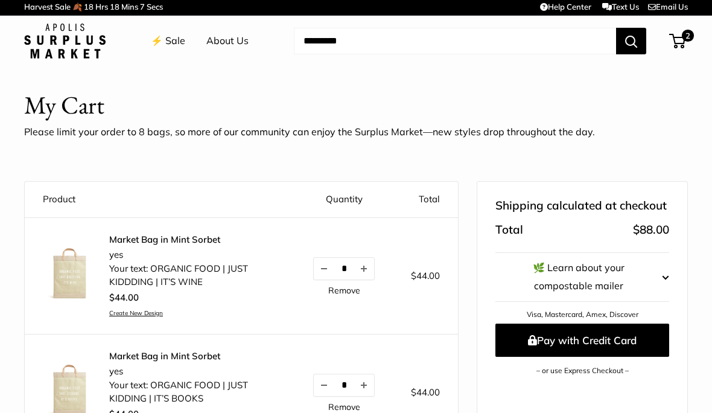
scroll to position [0, 0]
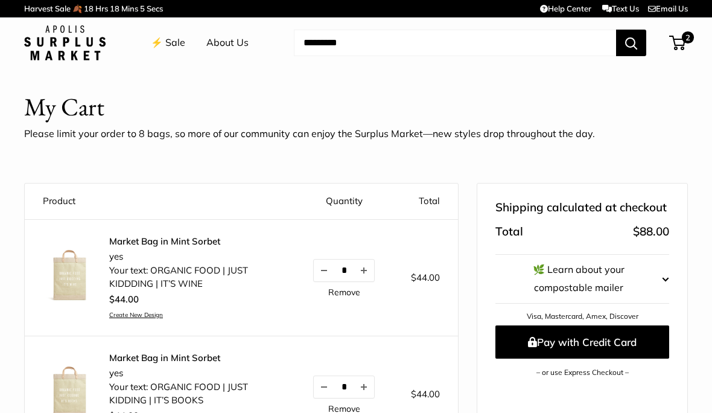
click at [180, 39] on link "⚡️ Sale" at bounding box center [168, 43] width 34 height 18
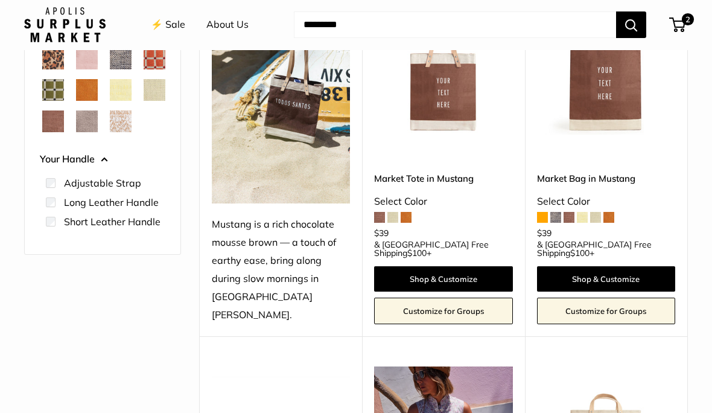
scroll to position [268, 0]
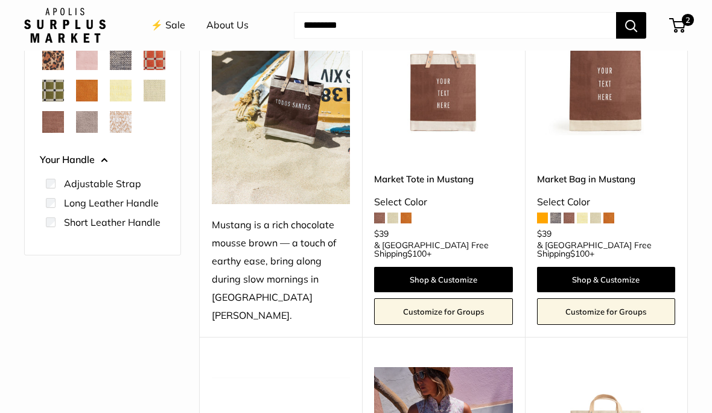
click at [622, 105] on img at bounding box center [606, 65] width 138 height 138
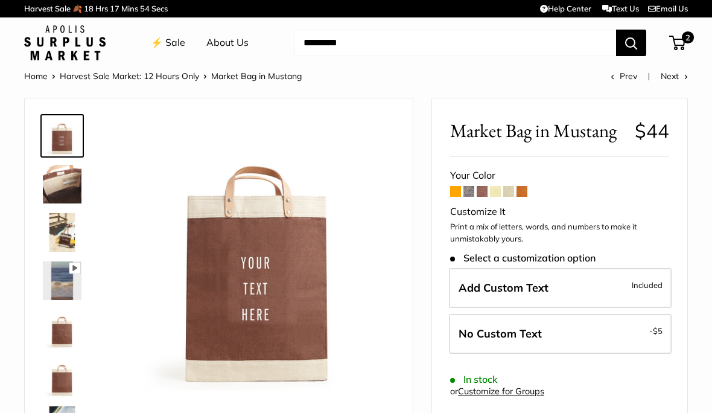
click at [466, 194] on span at bounding box center [468, 191] width 11 height 11
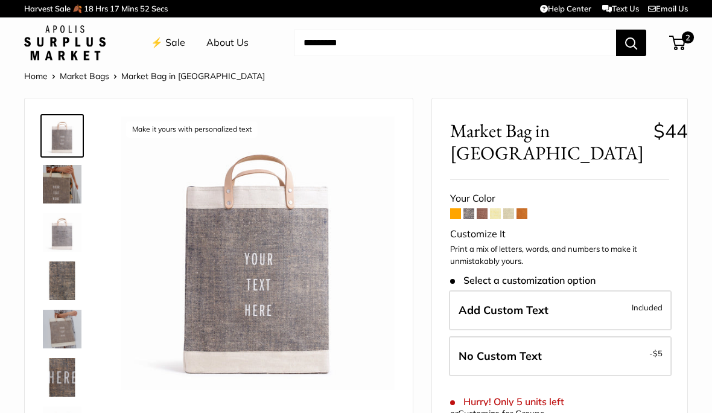
click at [499, 218] on span at bounding box center [495, 213] width 11 height 11
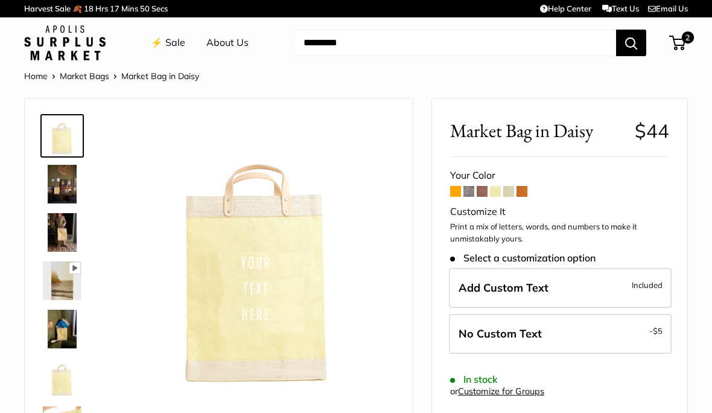
click at [471, 188] on span at bounding box center [468, 191] width 11 height 11
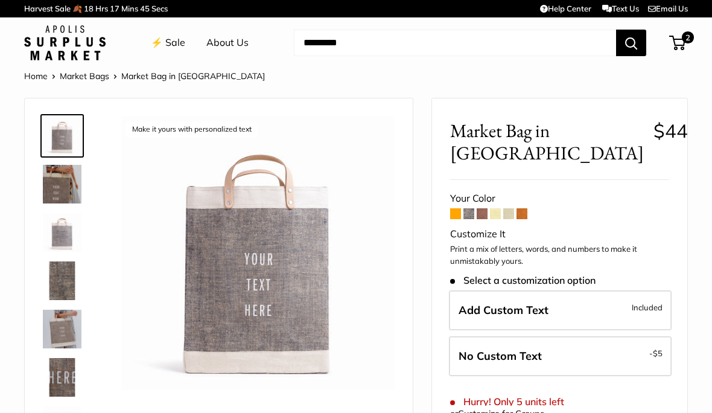
click at [675, 48] on span "2" at bounding box center [677, 43] width 16 height 14
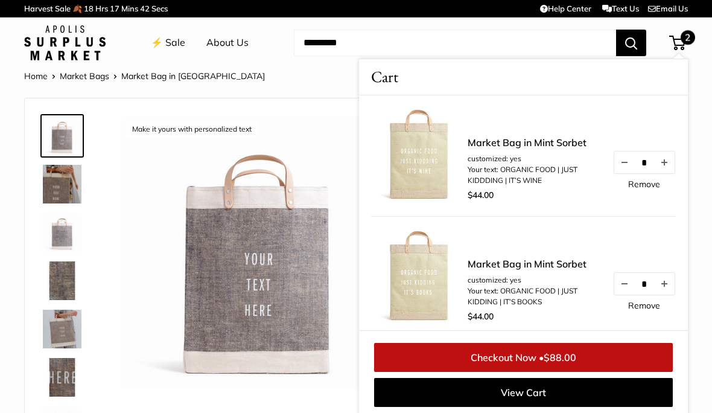
click at [688, 43] on span "2" at bounding box center [687, 37] width 14 height 14
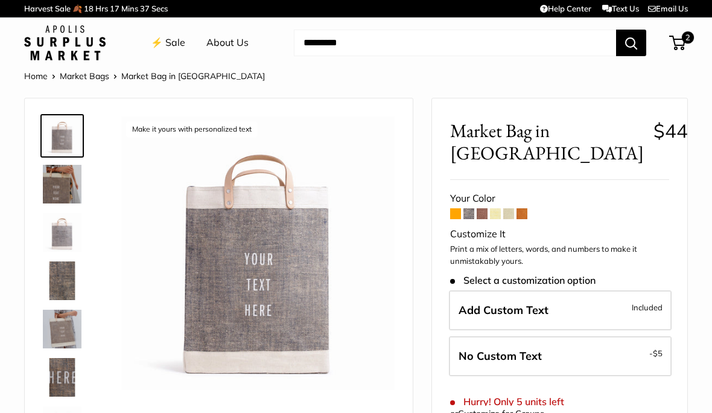
click at [690, 42] on span "2" at bounding box center [687, 37] width 12 height 12
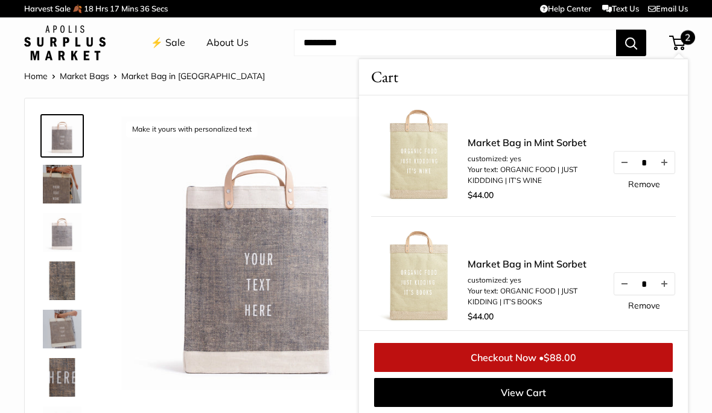
click at [689, 42] on span "2" at bounding box center [687, 37] width 14 height 14
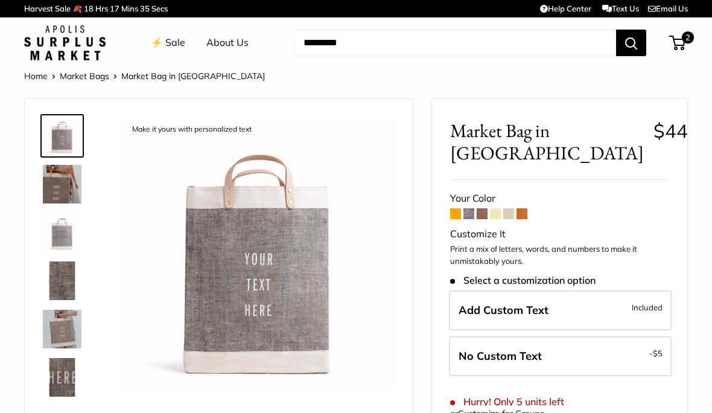
click at [683, 43] on span "2" at bounding box center [687, 37] width 12 height 12
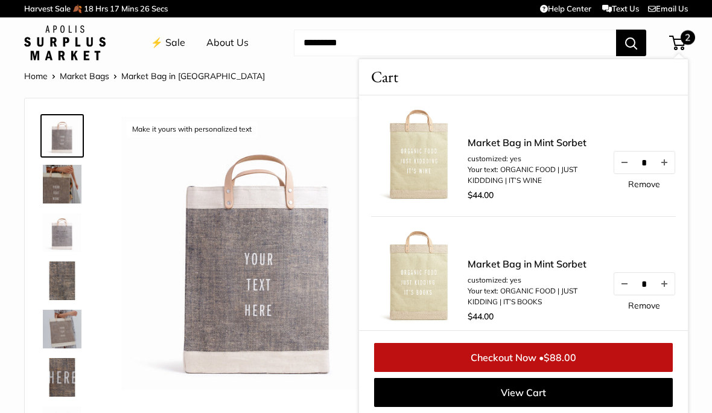
click at [293, 130] on img at bounding box center [257, 252] width 273 height 273
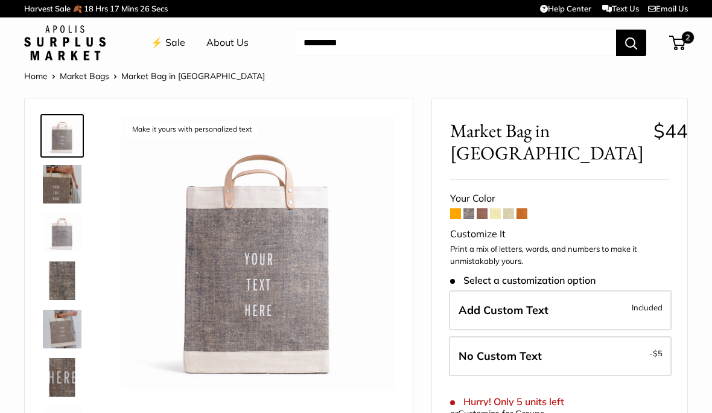
scroll to position [119, 0]
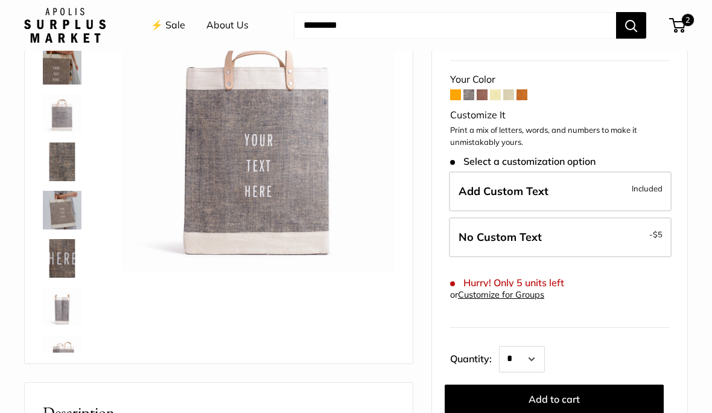
click at [470, 184] on span "Add Custom Text" at bounding box center [503, 191] width 90 height 14
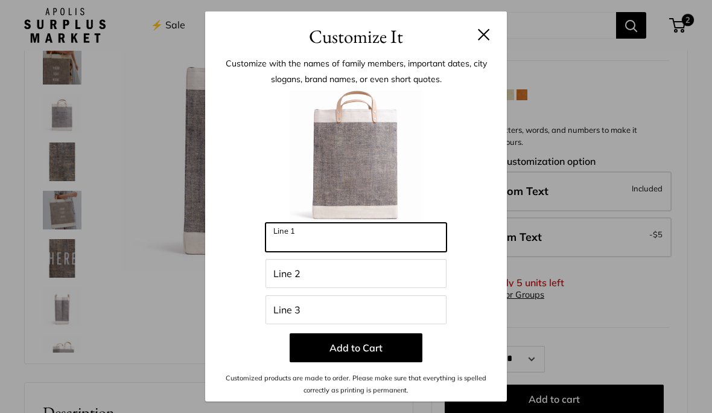
click at [289, 236] on input "Line 1" at bounding box center [355, 237] width 181 height 29
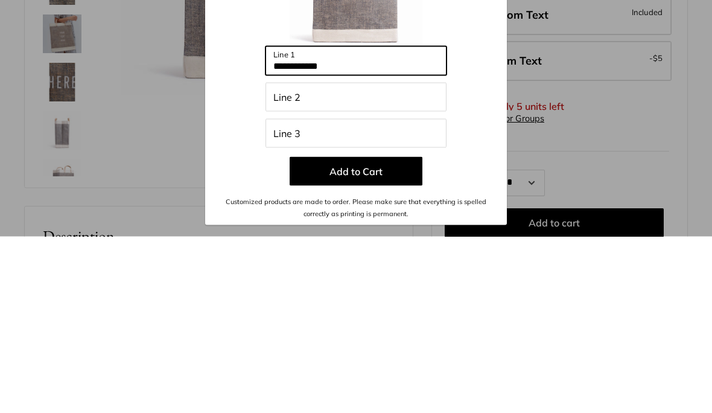
type input "**********"
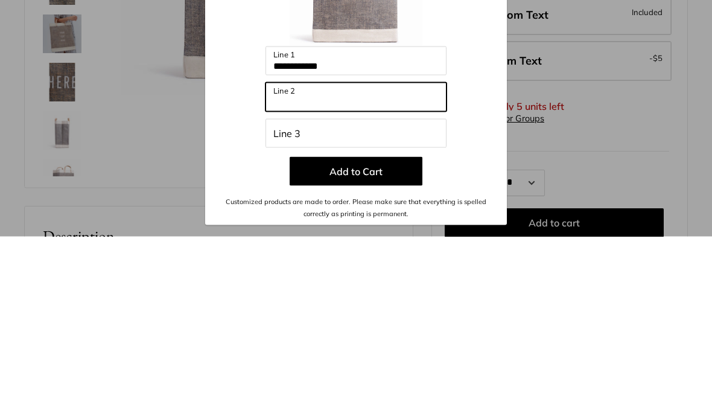
click at [282, 259] on input "Line 2" at bounding box center [355, 273] width 181 height 29
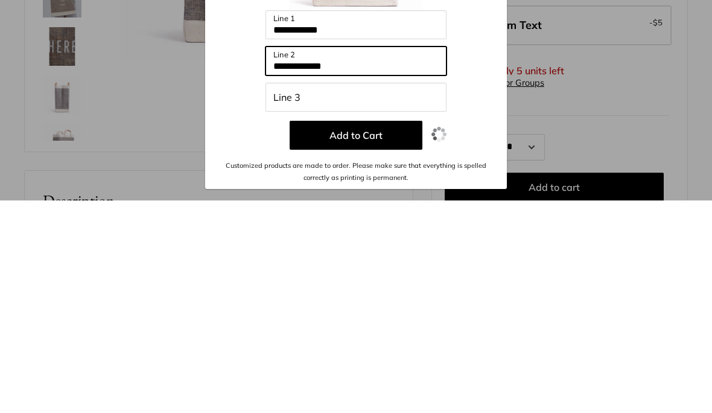
type input "**********"
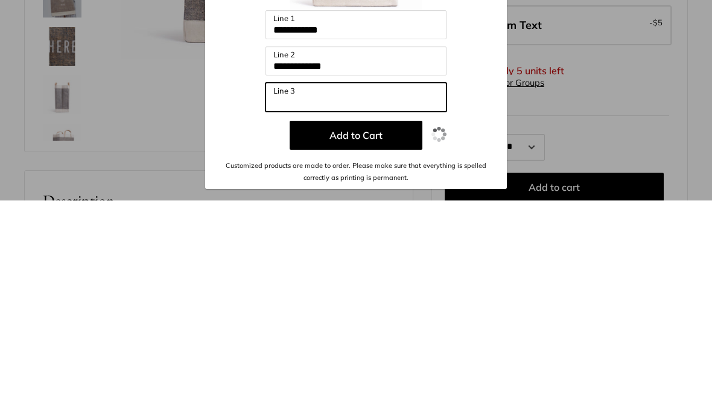
click at [277, 295] on input "Line 3" at bounding box center [355, 309] width 181 height 29
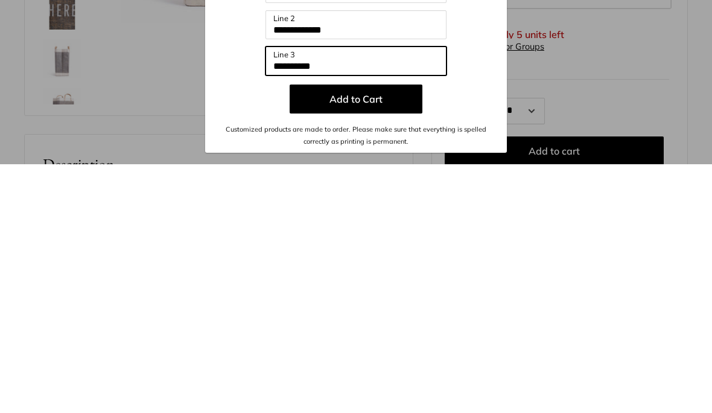
type input "**********"
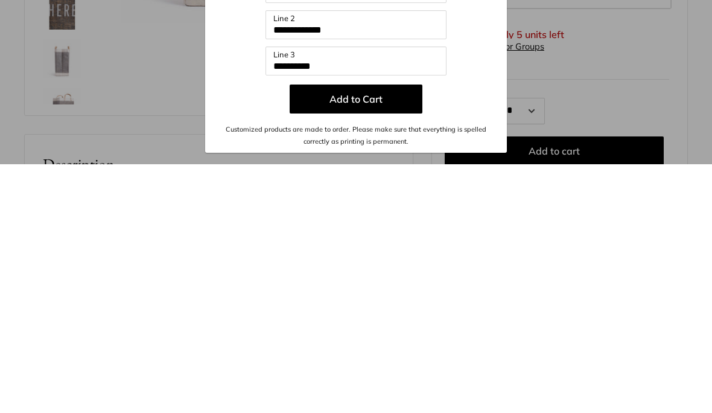
click at [379, 333] on button "Add to Cart" at bounding box center [355, 347] width 133 height 29
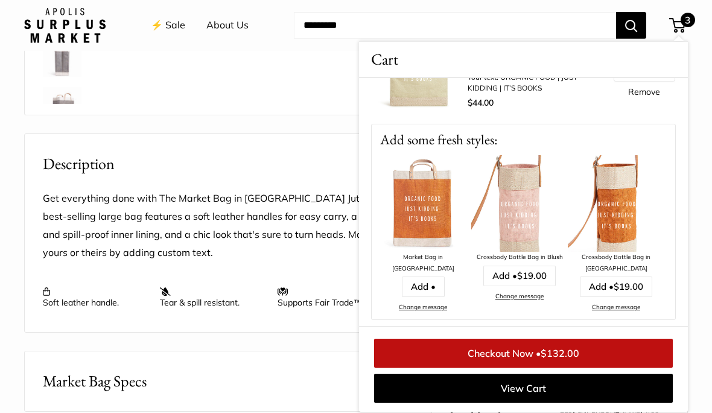
scroll to position [321, 0]
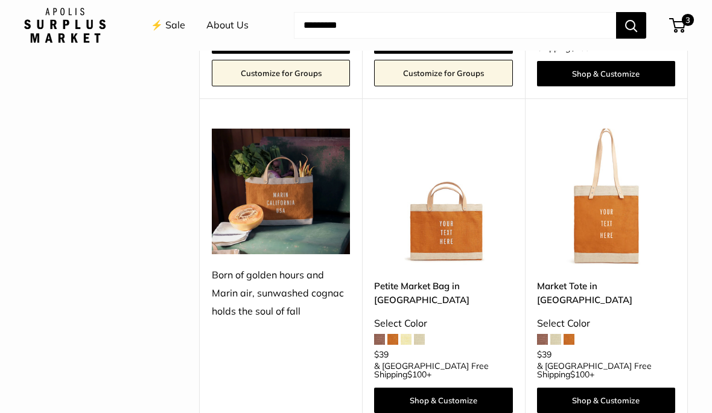
scroll to position [1491, 0]
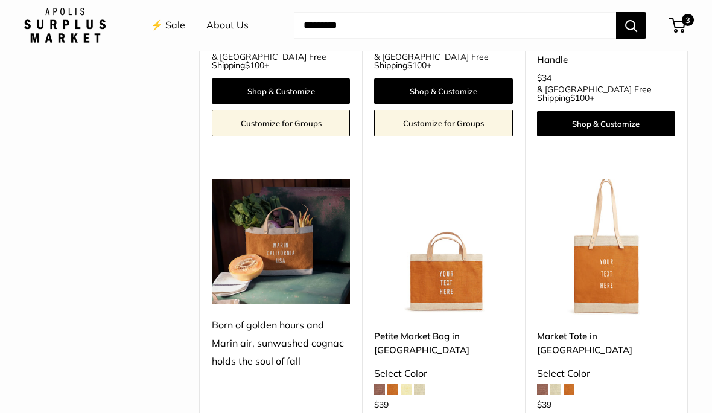
click at [681, 24] on span "3" at bounding box center [677, 25] width 16 height 14
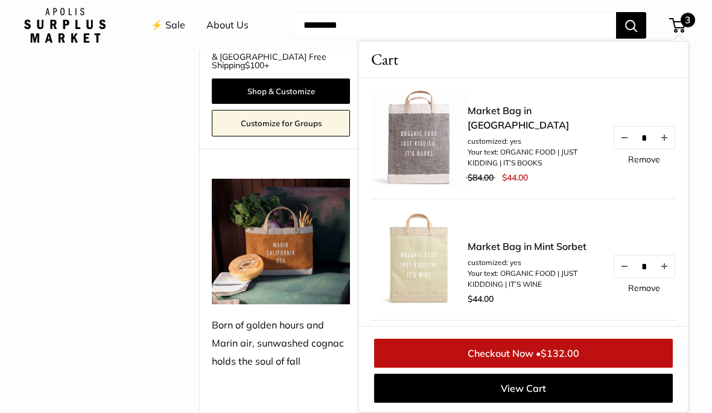
click at [590, 391] on link "View Cart" at bounding box center [523, 387] width 299 height 29
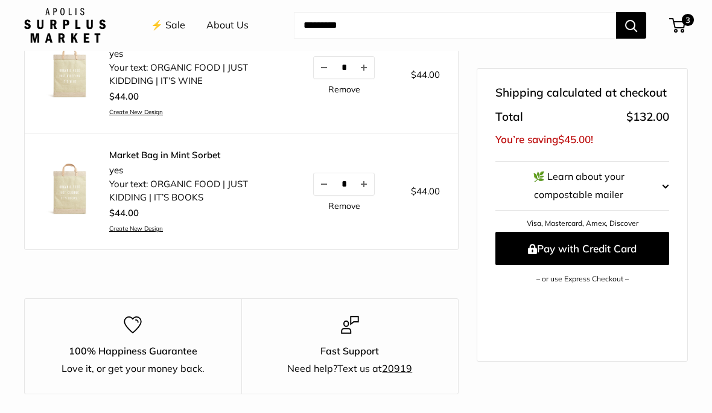
scroll to position [322, 0]
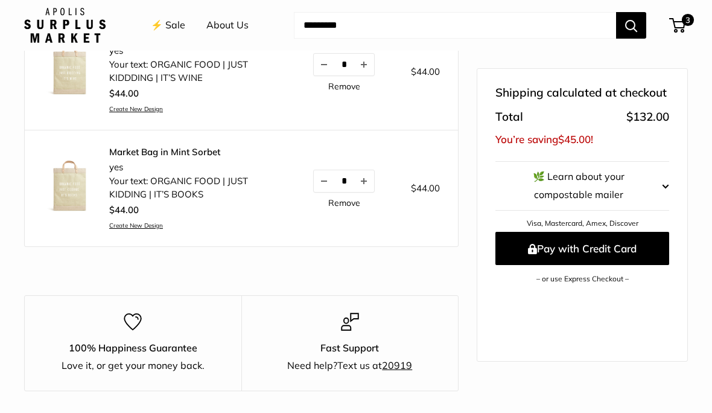
click at [633, 232] on button "Pay with Credit Card" at bounding box center [582, 248] width 174 height 33
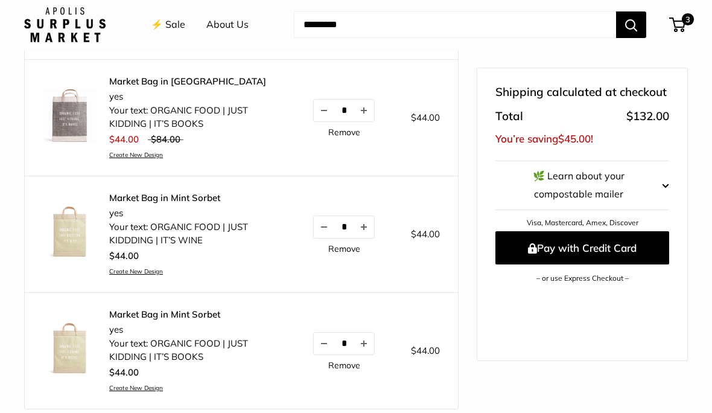
scroll to position [166, 0]
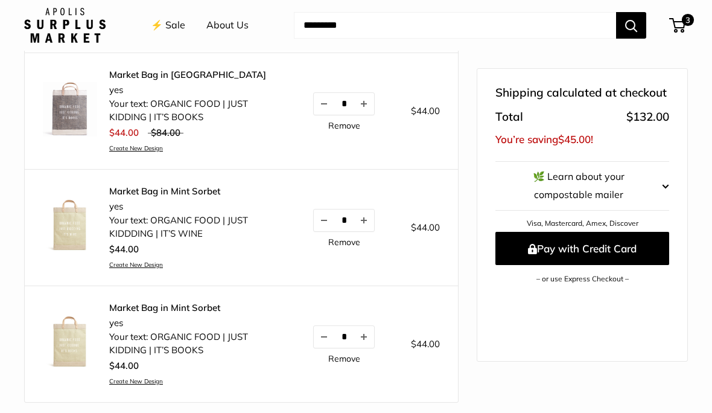
click at [151, 264] on link "Create New Design" at bounding box center [193, 265] width 168 height 8
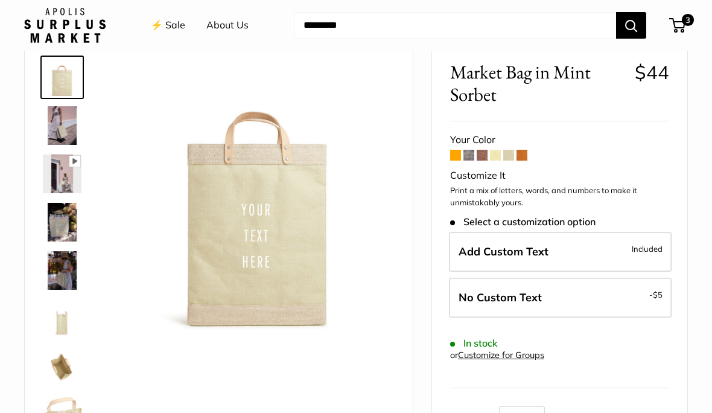
scroll to position [60, 0]
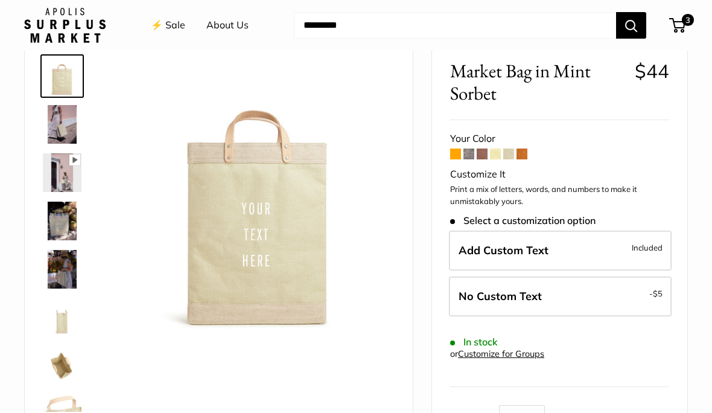
click at [466, 155] on span at bounding box center [468, 153] width 11 height 11
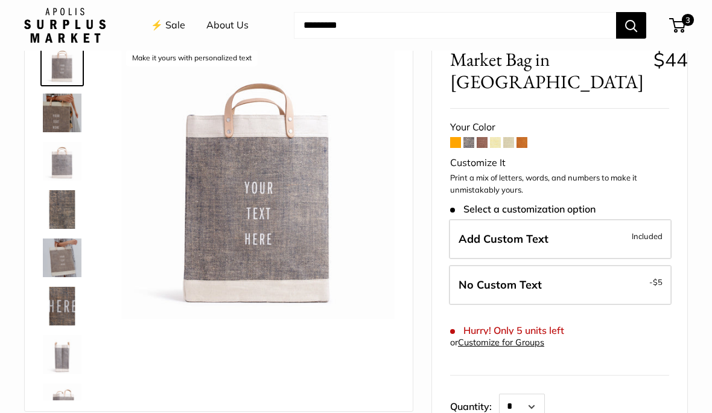
scroll to position [72, 0]
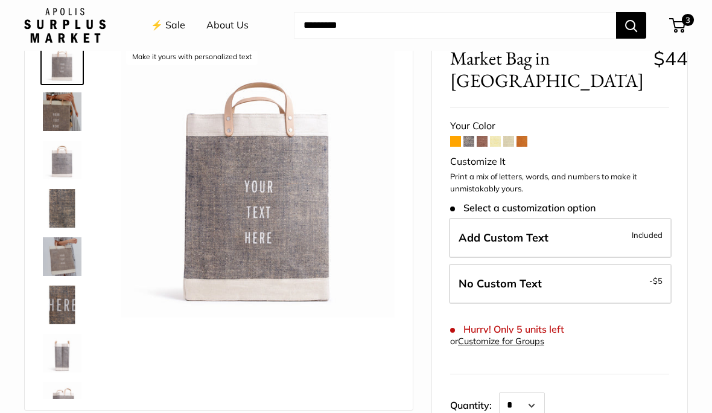
click at [466, 236] on span "Add Custom Text" at bounding box center [503, 237] width 90 height 14
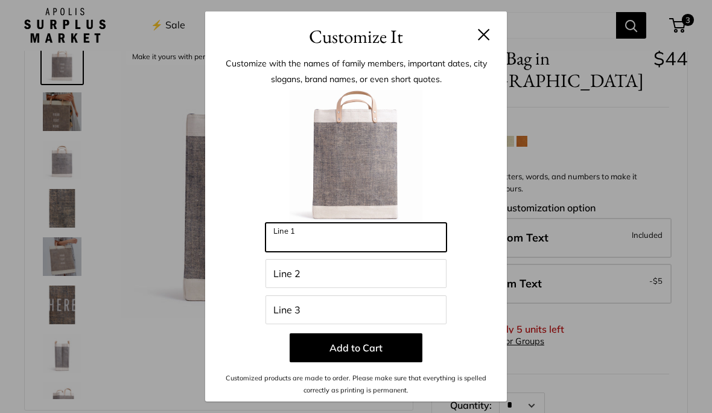
click at [287, 251] on input "Line 1" at bounding box center [355, 237] width 181 height 29
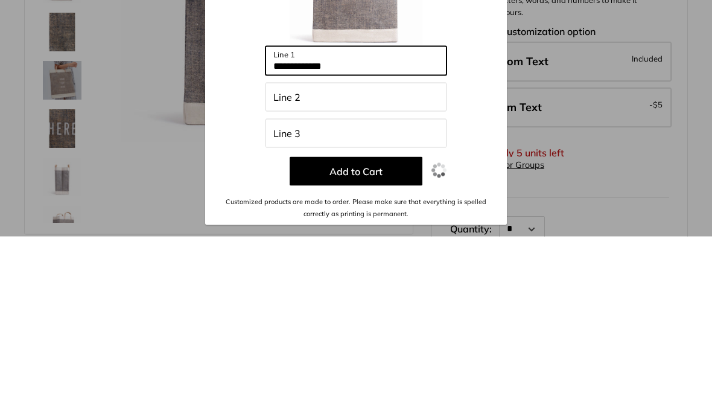
type input "**********"
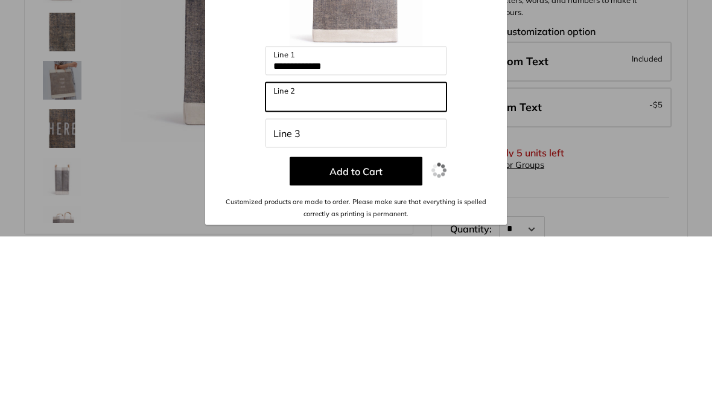
click at [280, 259] on input "Line 2" at bounding box center [355, 273] width 181 height 29
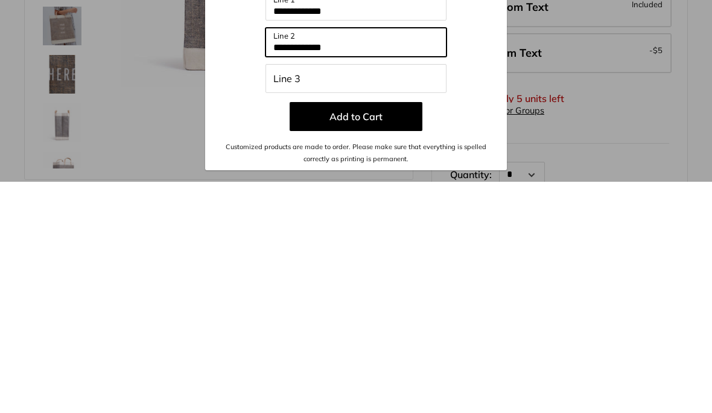
type input "**********"
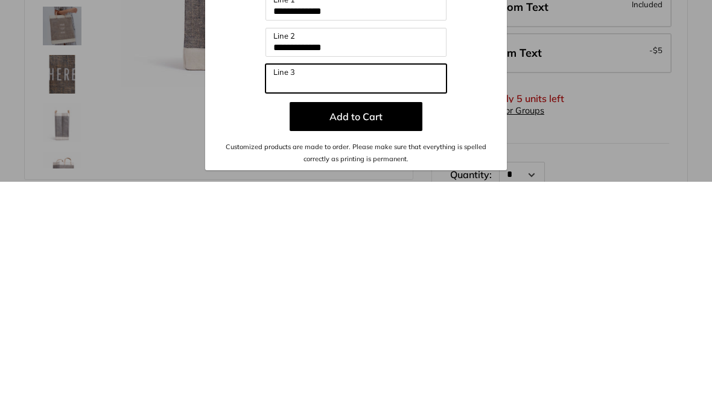
click at [280, 295] on input "Line 3" at bounding box center [355, 309] width 181 height 29
type input "*********"
click at [382, 333] on button "Add to Cart" at bounding box center [355, 347] width 133 height 29
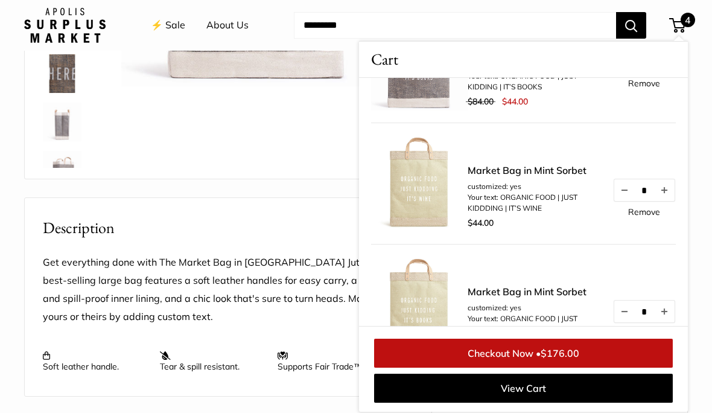
scroll to position [198, 0]
click at [652, 209] on link "Remove" at bounding box center [644, 210] width 32 height 8
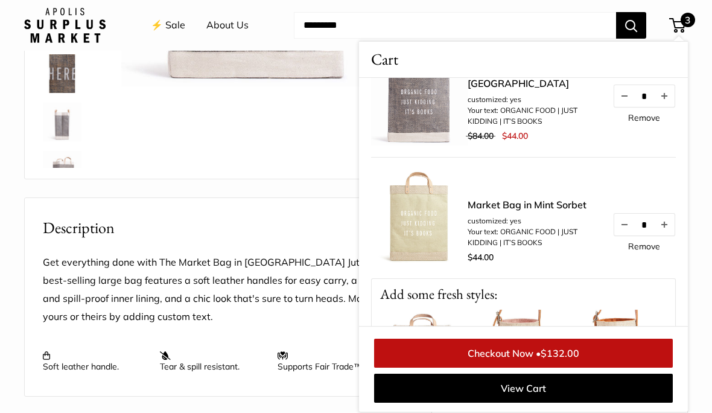
scroll to position [162, 0]
click at [584, 367] on link "Checkout Now • $132.00" at bounding box center [523, 352] width 299 height 29
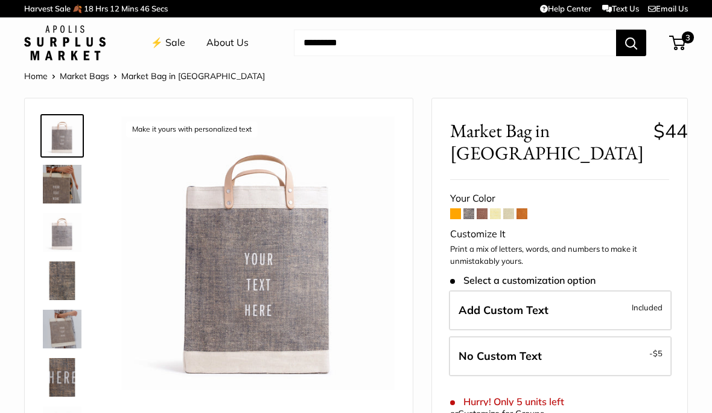
click at [558, 11] on link "Help Center" at bounding box center [565, 9] width 51 height 10
click at [555, 10] on link "Help Center" at bounding box center [565, 9] width 51 height 10
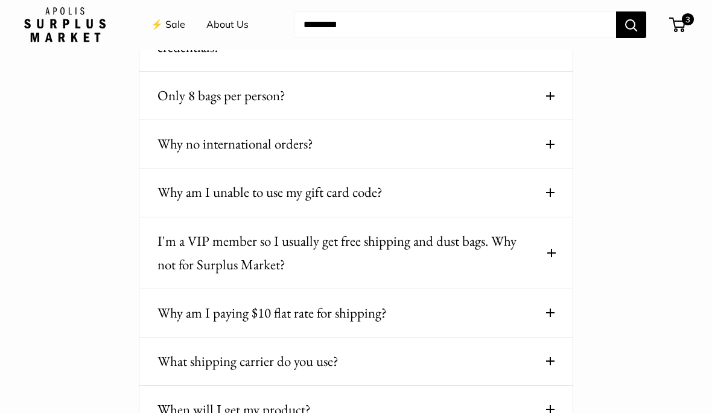
scroll to position [207, 0]
click at [552, 308] on span at bounding box center [550, 312] width 8 height 8
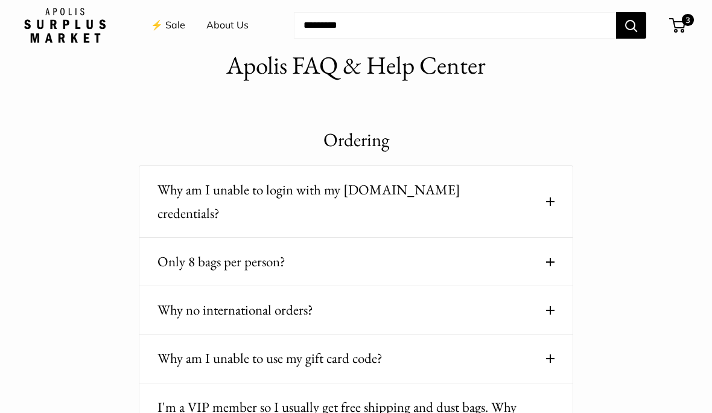
scroll to position [0, 0]
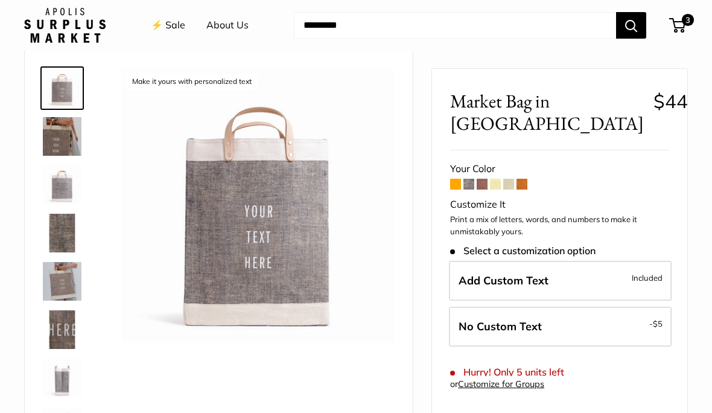
click at [687, 24] on span "3" at bounding box center [687, 20] width 12 height 12
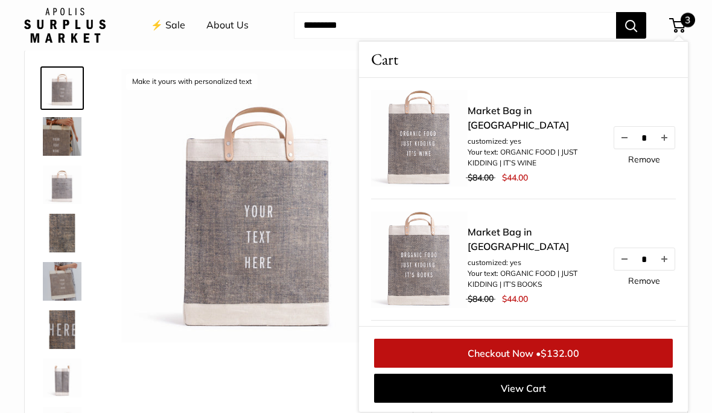
click at [635, 351] on link "Checkout Now • $132.00" at bounding box center [523, 352] width 299 height 29
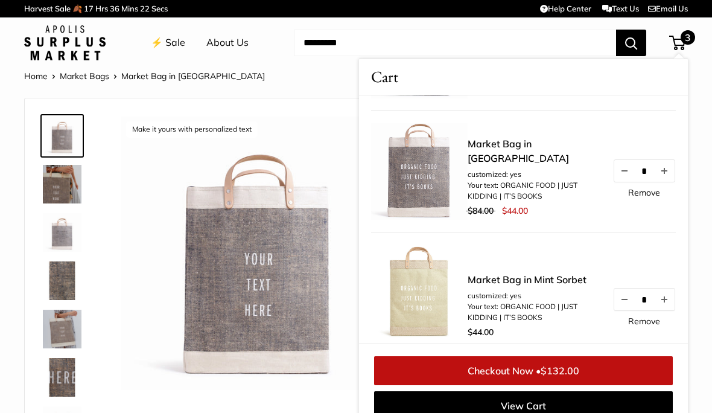
scroll to position [106, 0]
click at [584, 374] on link "Checkout Now • $132.00" at bounding box center [523, 370] width 299 height 29
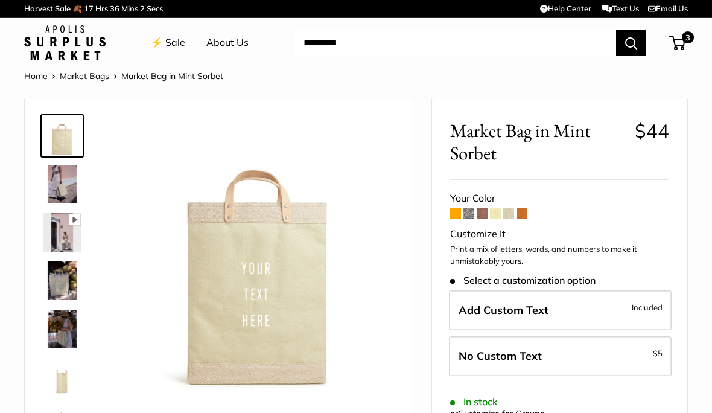
click at [616, 11] on link "Text Us" at bounding box center [620, 9] width 37 height 10
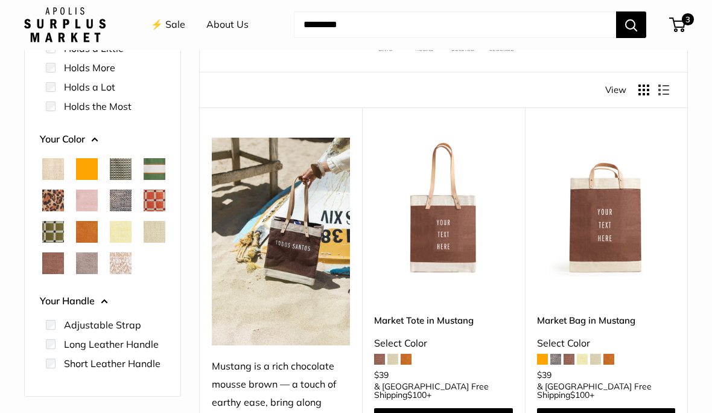
scroll to position [127, 0]
click at [64, 224] on span "Chenille Window Sage" at bounding box center [53, 232] width 22 height 22
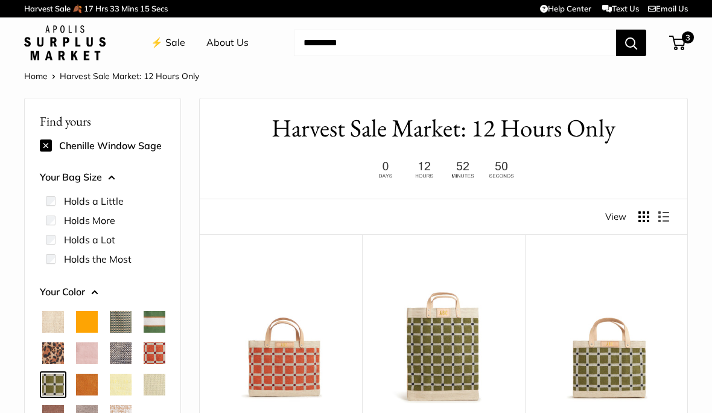
click at [174, 40] on link "⚡️ Sale" at bounding box center [168, 43] width 34 height 18
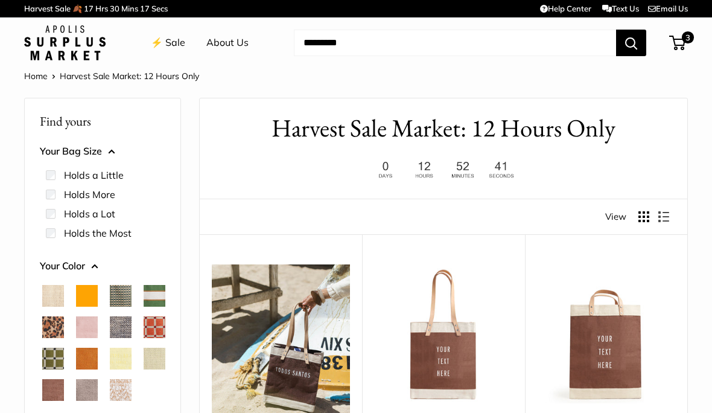
click at [684, 40] on span "3" at bounding box center [687, 37] width 12 height 12
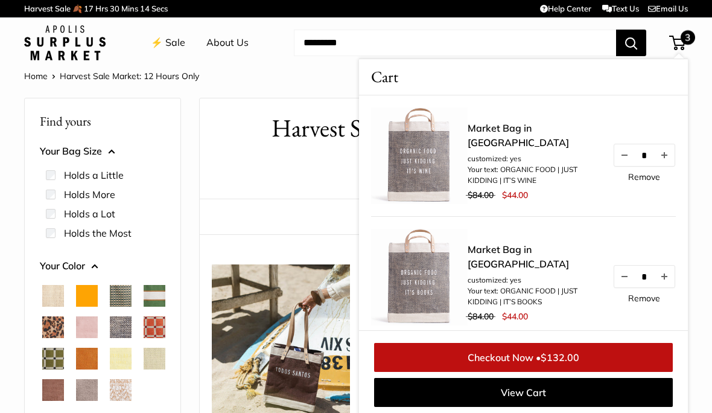
click at [589, 354] on link "Checkout Now • $132.00" at bounding box center [523, 357] width 299 height 29
